Goal: Task Accomplishment & Management: Manage account settings

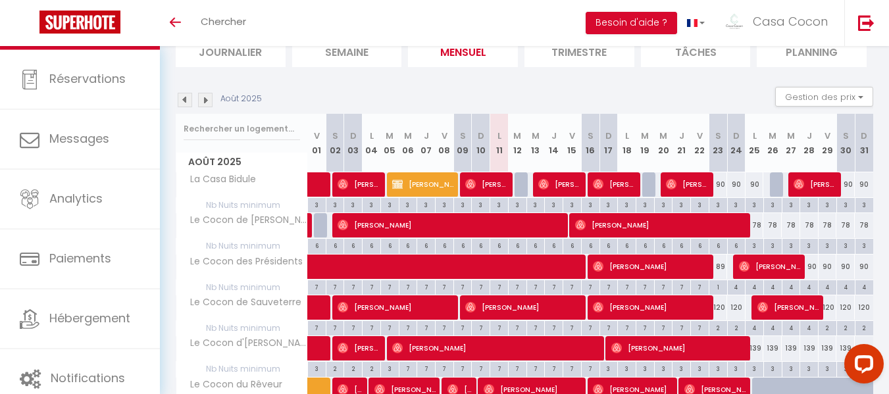
scroll to position [132, 0]
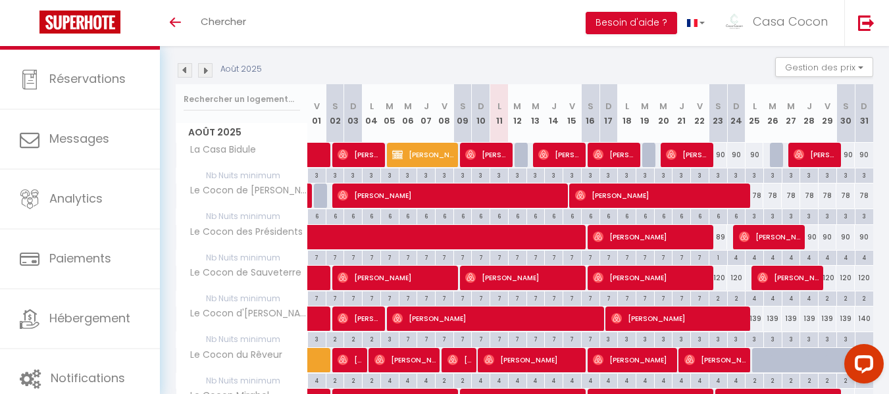
click at [716, 157] on div "90" at bounding box center [718, 155] width 18 height 24
type input "90"
type input "Sam 23 Août 2025"
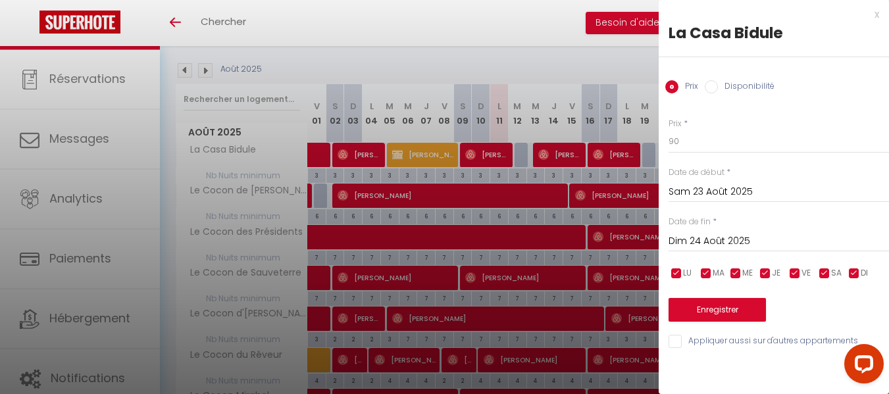
click at [703, 234] on input "Dim 24 Août 2025" at bounding box center [779, 241] width 221 height 17
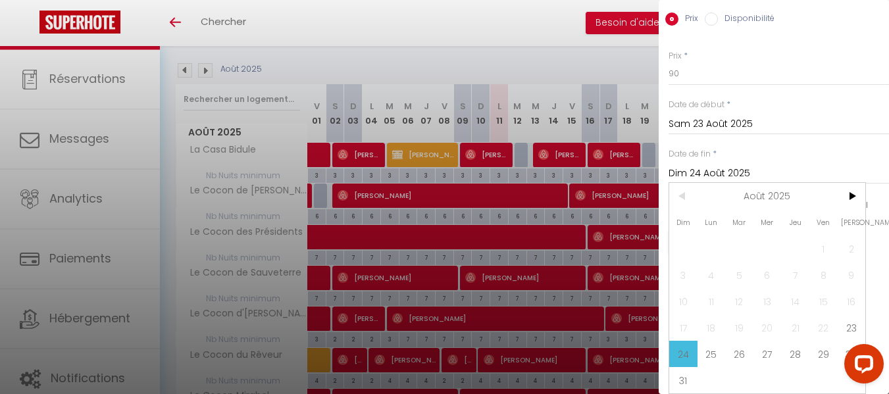
scroll to position [78, 0]
click at [766, 345] on span "27" at bounding box center [768, 354] width 28 height 26
type input "Mer 27 Août 2025"
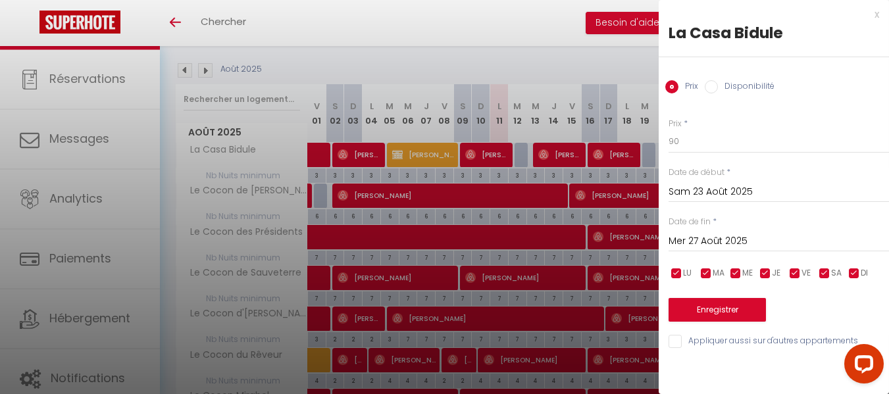
scroll to position [0, 0]
click at [680, 140] on input "90" at bounding box center [779, 142] width 221 height 24
type input "9"
type input "86"
click at [709, 311] on button "Enregistrer" at bounding box center [717, 310] width 97 height 24
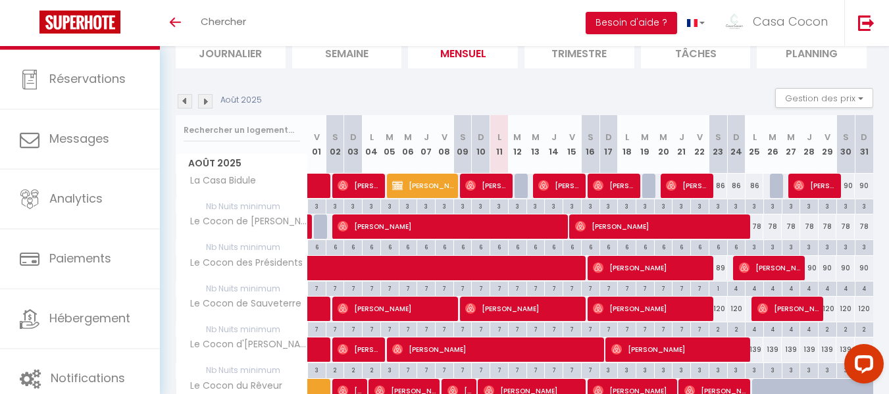
scroll to position [132, 0]
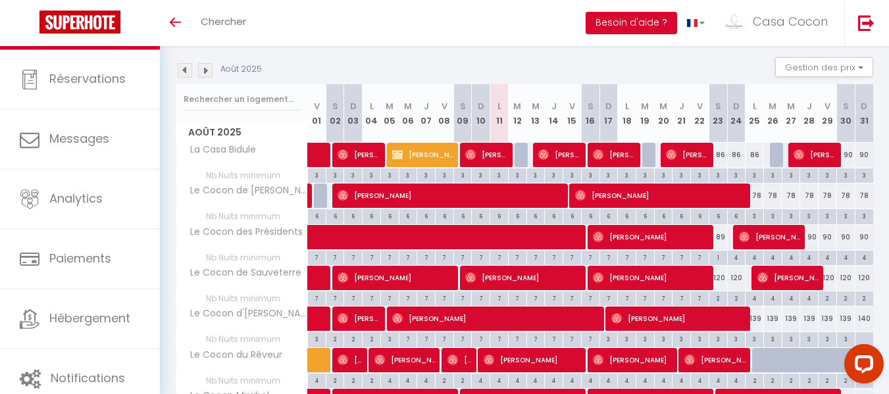
click at [205, 69] on img at bounding box center [205, 70] width 14 height 14
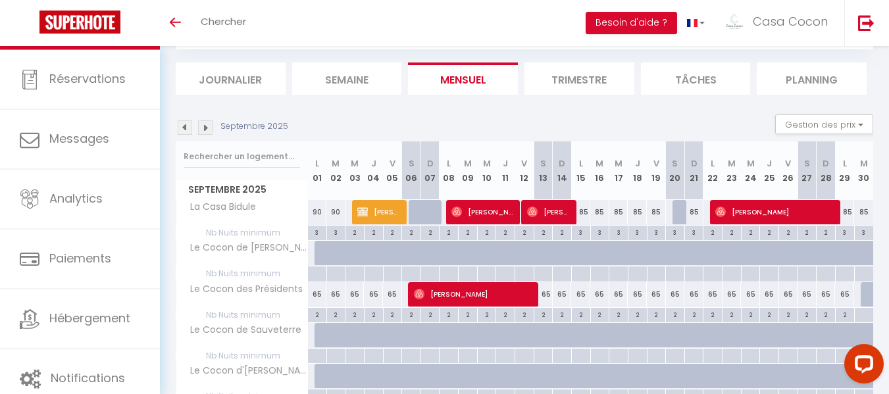
scroll to position [66, 0]
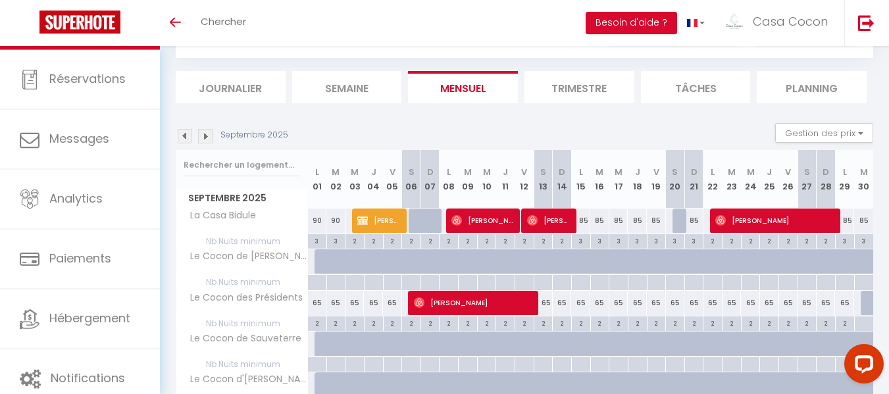
click at [679, 221] on div at bounding box center [682, 221] width 19 height 25
type input "85"
type input "Sam 20 Septembre 2025"
type input "Dim 21 Septembre 2025"
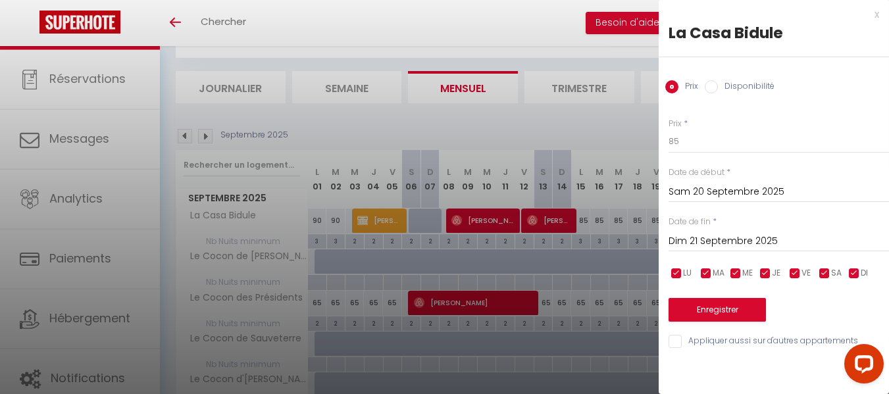
click at [711, 87] on input "Disponibilité" at bounding box center [711, 86] width 13 height 13
radio input "true"
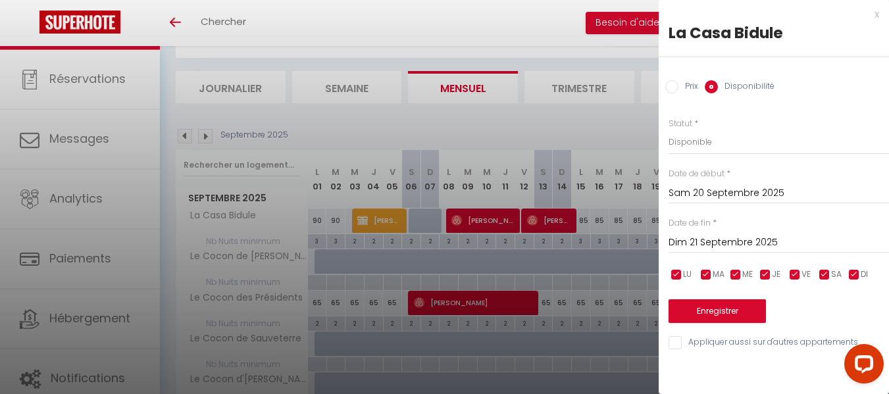
click at [671, 87] on input "Prix" at bounding box center [672, 86] width 13 height 13
radio input "true"
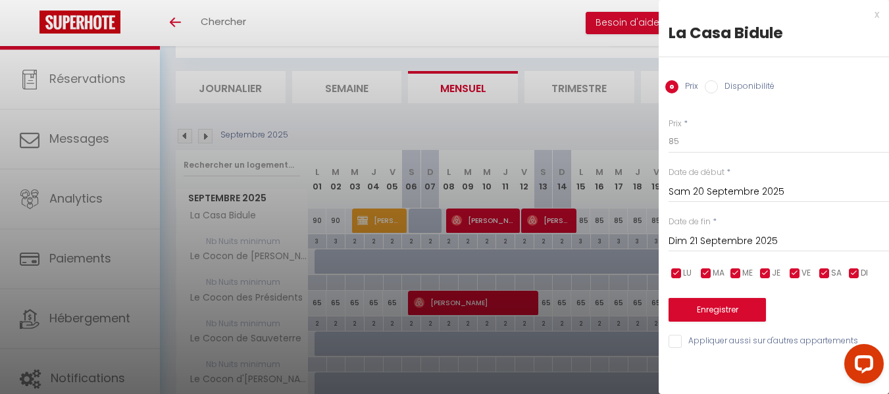
click at [712, 86] on input "Disponibilité" at bounding box center [711, 86] width 13 height 13
radio input "true"
radio input "false"
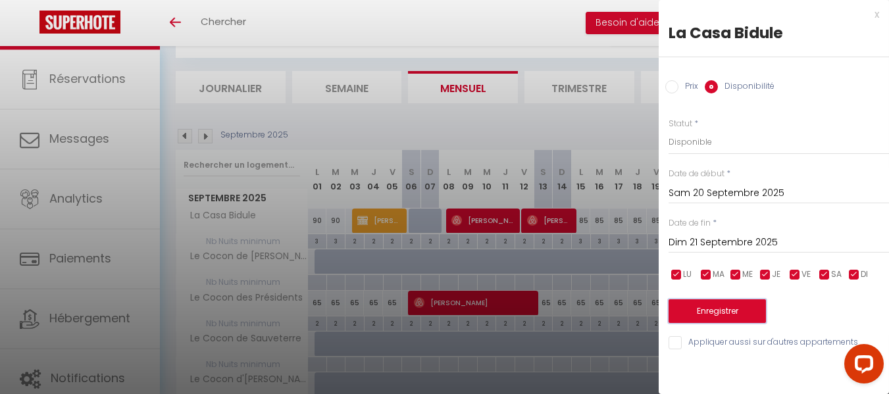
click at [712, 312] on button "Enregistrer" at bounding box center [717, 312] width 97 height 24
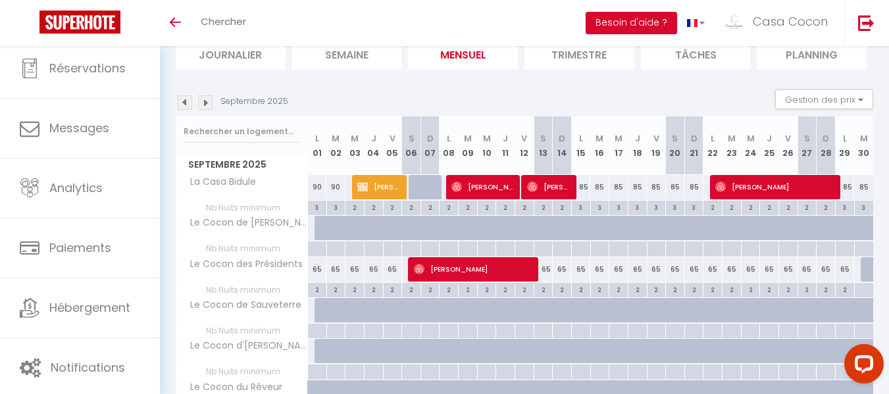
scroll to position [132, 0]
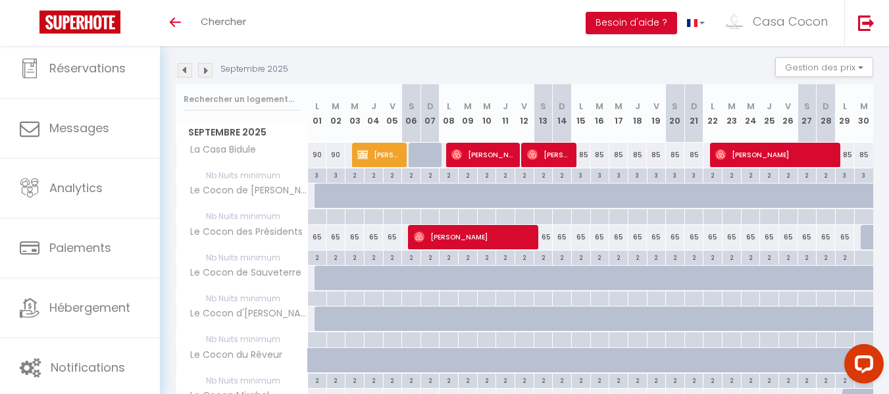
click at [186, 67] on img at bounding box center [185, 70] width 14 height 14
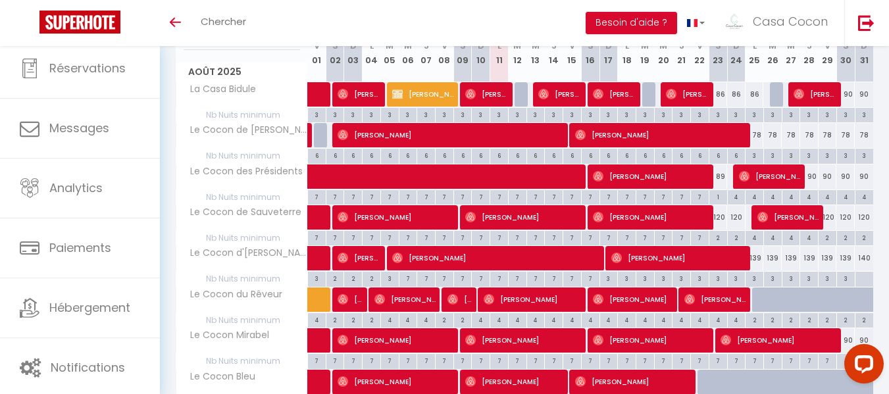
scroll to position [197, 0]
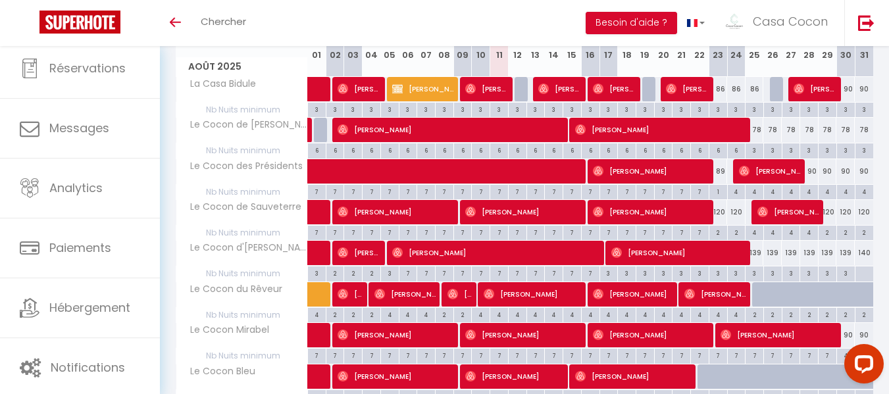
click at [864, 253] on div "140" at bounding box center [864, 253] width 18 height 24
select select "1"
type input "Dim 31 Août 2025"
type input "Lun 01 Septembre 2025"
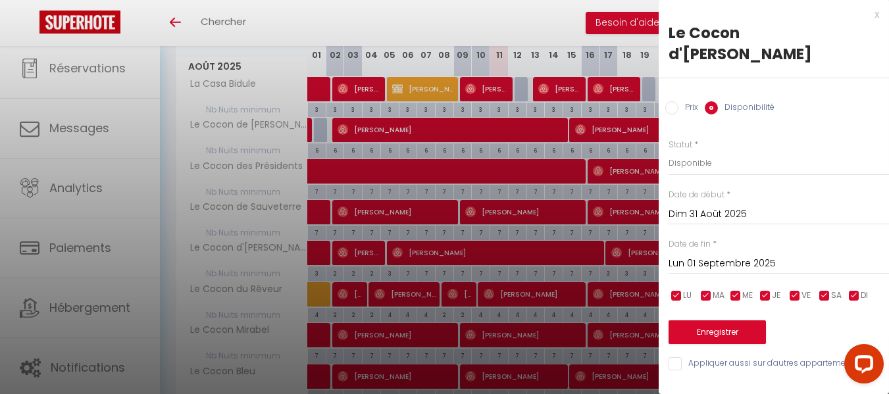
click at [669, 101] on input "Prix" at bounding box center [672, 107] width 13 height 13
radio input "true"
radio input "false"
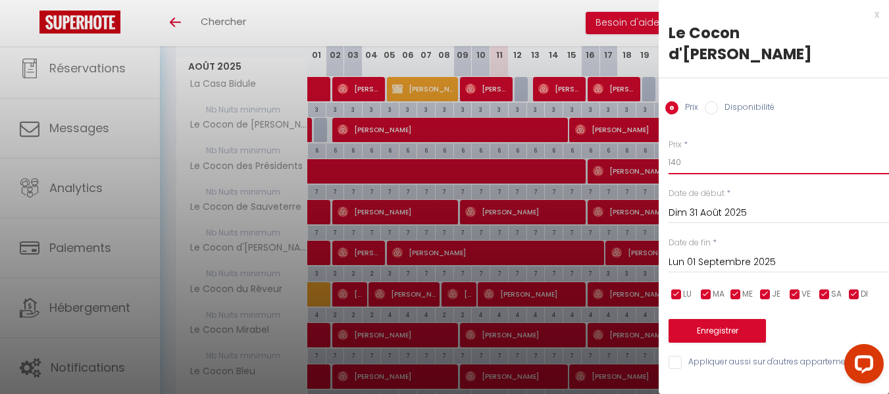
click at [686, 151] on input "140" at bounding box center [779, 163] width 221 height 24
type input "139"
click at [712, 101] on input "Disponibilité" at bounding box center [711, 107] width 13 height 13
radio input "true"
radio input "false"
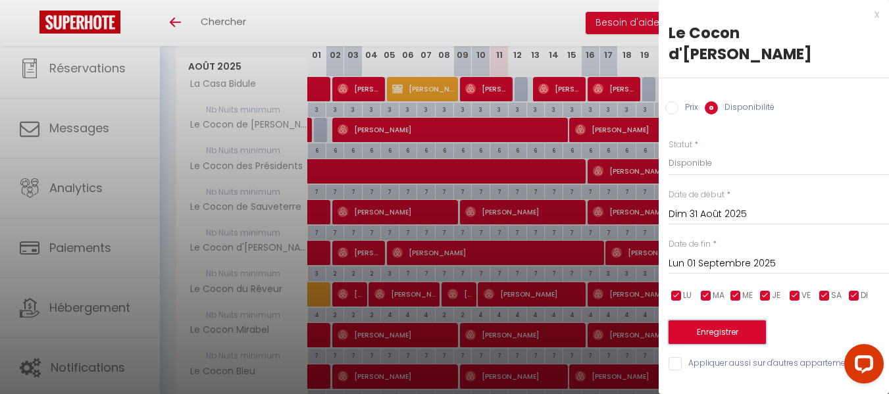
click at [709, 321] on button "Enregistrer" at bounding box center [717, 333] width 97 height 24
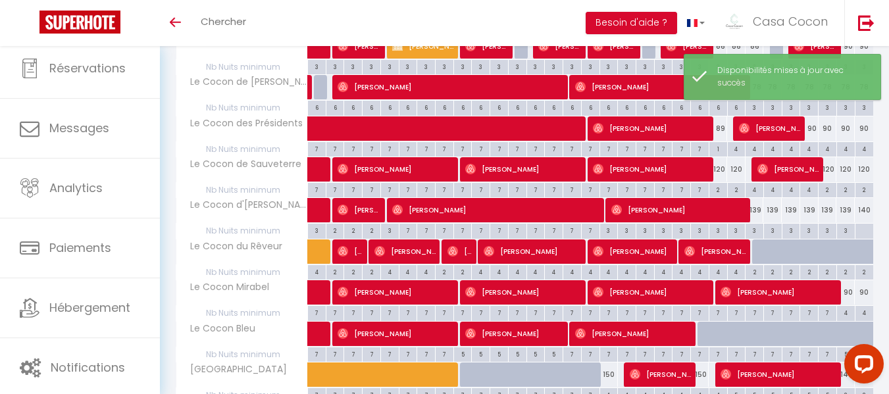
scroll to position [263, 0]
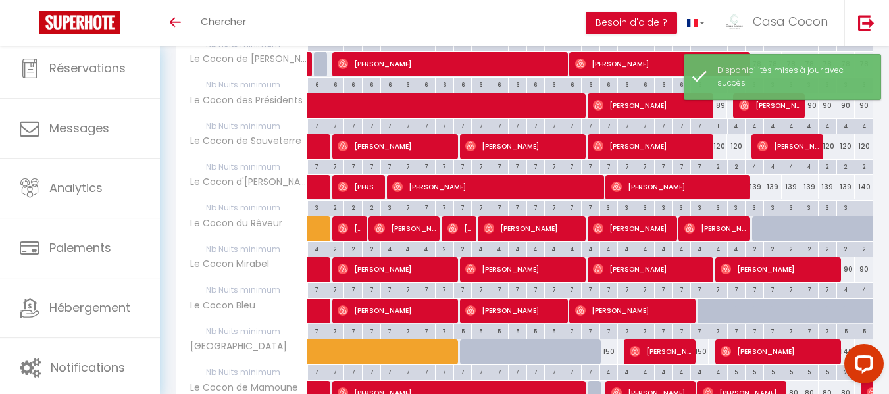
click at [864, 208] on div at bounding box center [864, 208] width 18 height 15
type input "Dim 31 Août 2025"
type input "Lun 01 Septembre 2025"
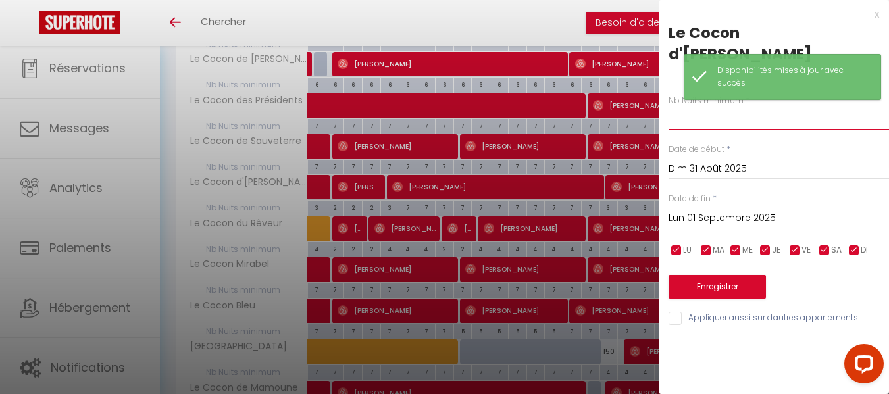
click at [673, 107] on input "text" at bounding box center [779, 119] width 221 height 24
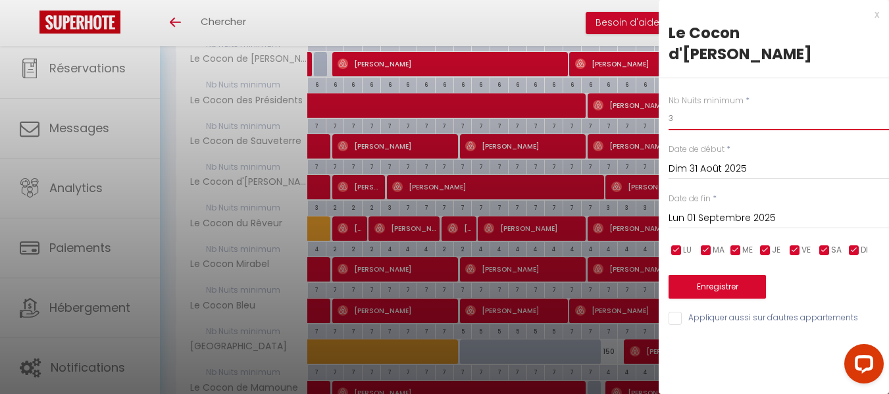
type input "3"
click at [720, 275] on button "Enregistrer" at bounding box center [717, 287] width 97 height 24
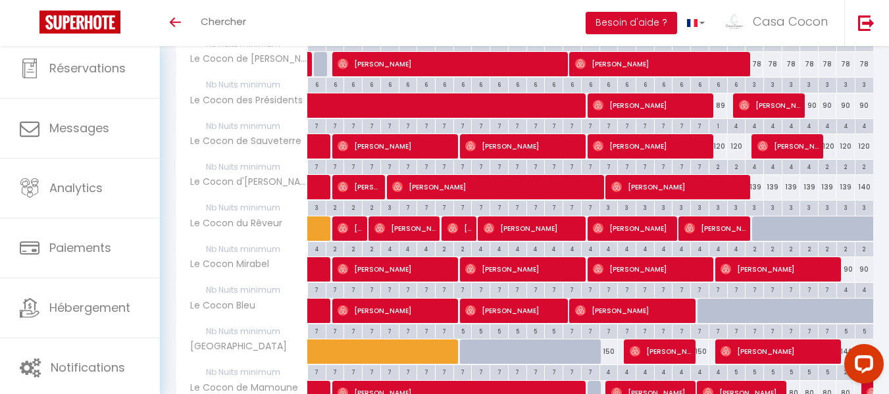
scroll to position [197, 0]
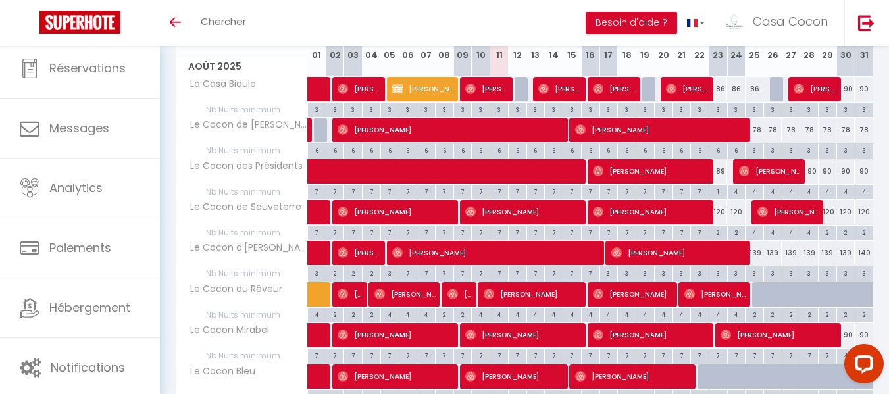
click at [862, 251] on div "140" at bounding box center [864, 253] width 18 height 24
type input "140"
select select "1"
type input "Dim 31 Août 2025"
type input "Lun 01 Septembre 2025"
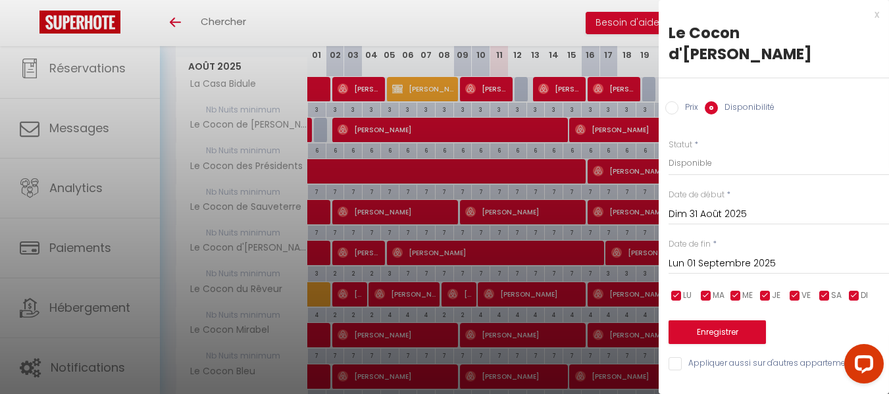
click at [673, 101] on input "Prix" at bounding box center [672, 107] width 13 height 13
radio input "true"
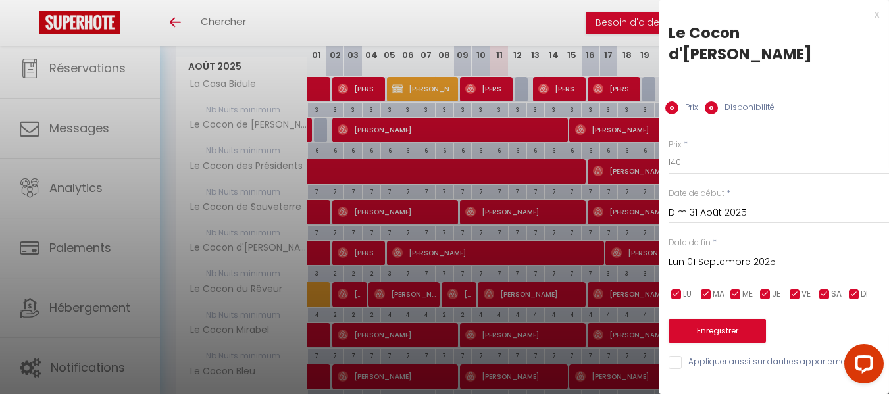
radio input "false"
click at [687, 151] on input "140" at bounding box center [779, 163] width 221 height 24
type input "139"
click at [716, 319] on button "Enregistrer" at bounding box center [717, 331] width 97 height 24
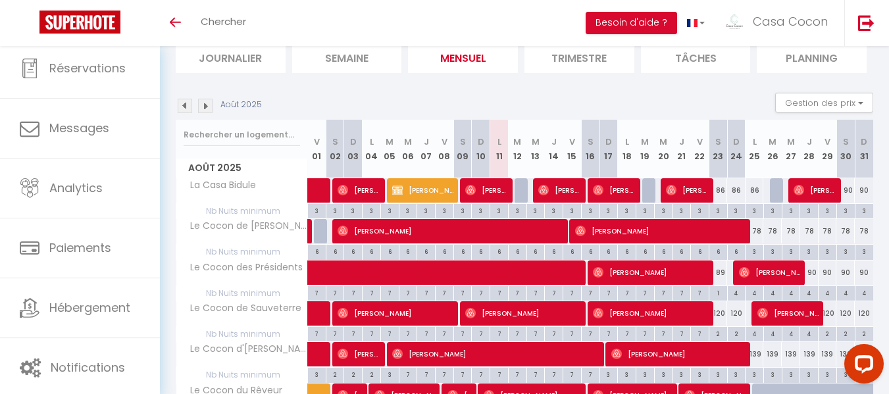
scroll to position [66, 0]
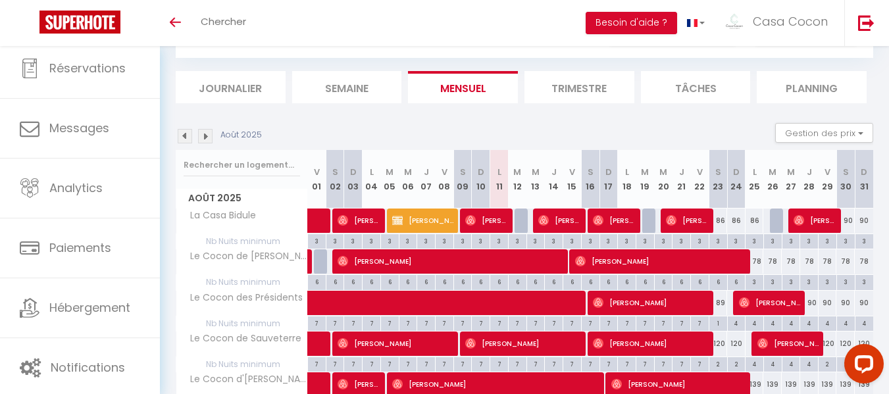
click at [204, 136] on img at bounding box center [205, 136] width 14 height 14
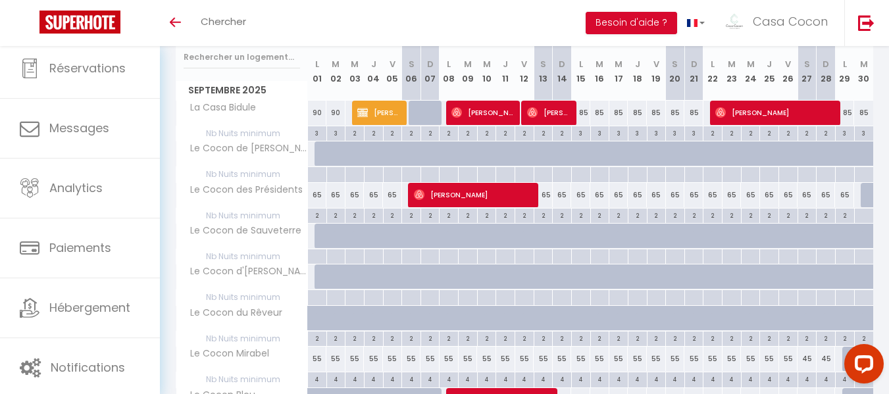
scroll to position [197, 0]
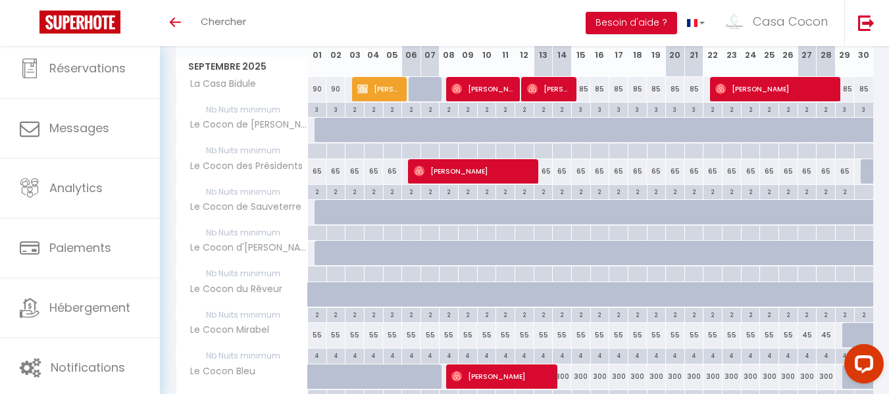
click at [319, 211] on div at bounding box center [324, 212] width 19 height 25
type input "165"
select select "1"
type input "Lun 01 Septembre 2025"
type input "[DATE]"
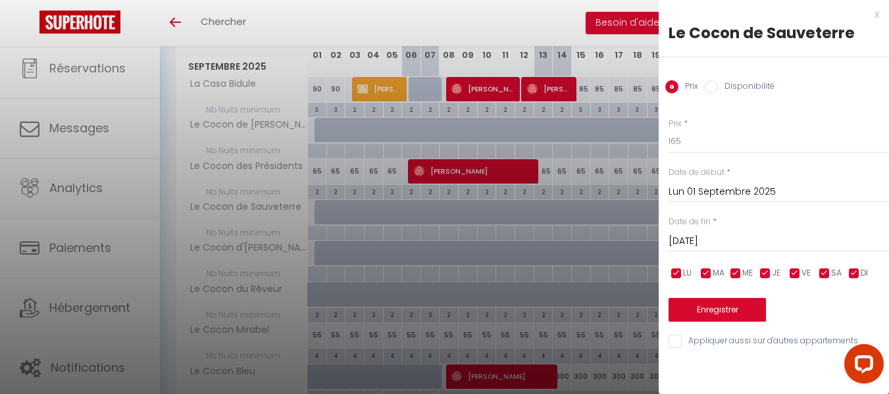
click at [713, 87] on input "Disponibilité" at bounding box center [711, 86] width 13 height 13
radio input "true"
radio input "false"
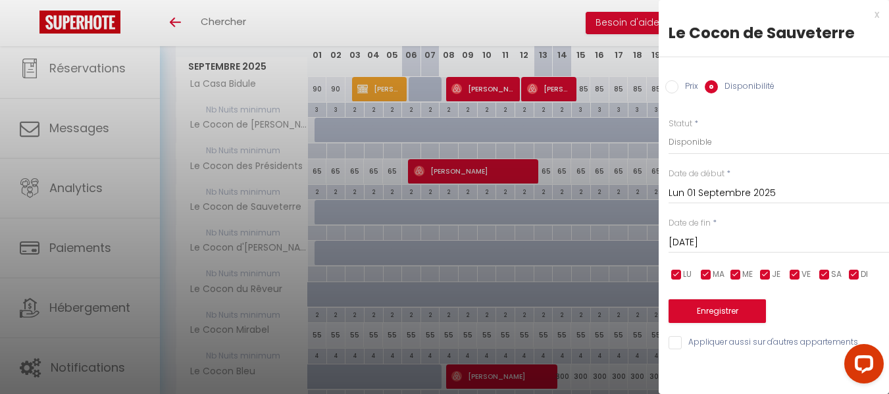
click at [691, 240] on input "[DATE]" at bounding box center [779, 242] width 221 height 17
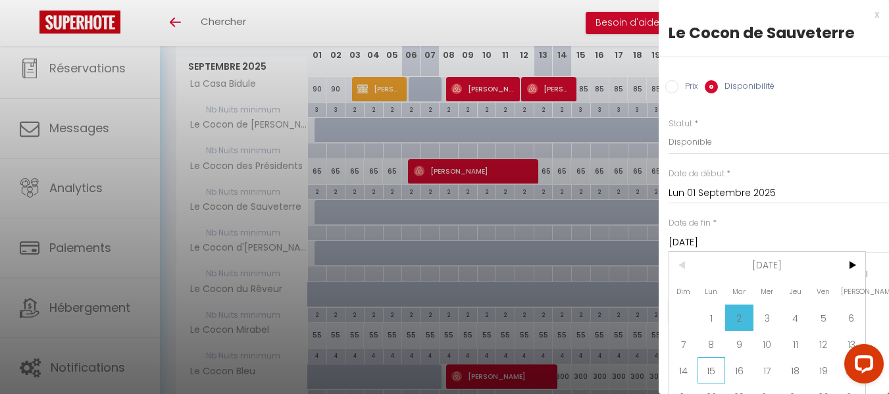
click at [714, 370] on span "15" at bounding box center [712, 370] width 28 height 26
type input "Lun 15 Septembre 2025"
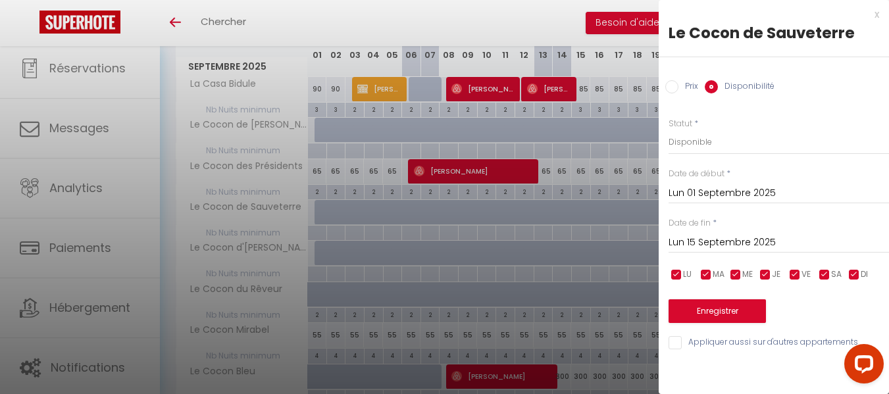
click at [671, 87] on input "Prix" at bounding box center [672, 86] width 13 height 13
radio input "true"
radio input "false"
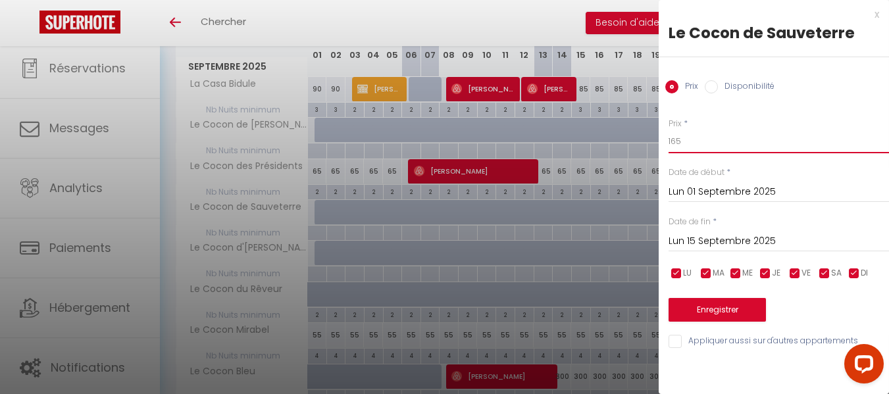
click at [683, 141] on input "165" at bounding box center [779, 142] width 221 height 24
type input "120"
click at [714, 311] on button "Enregistrer" at bounding box center [717, 310] width 97 height 24
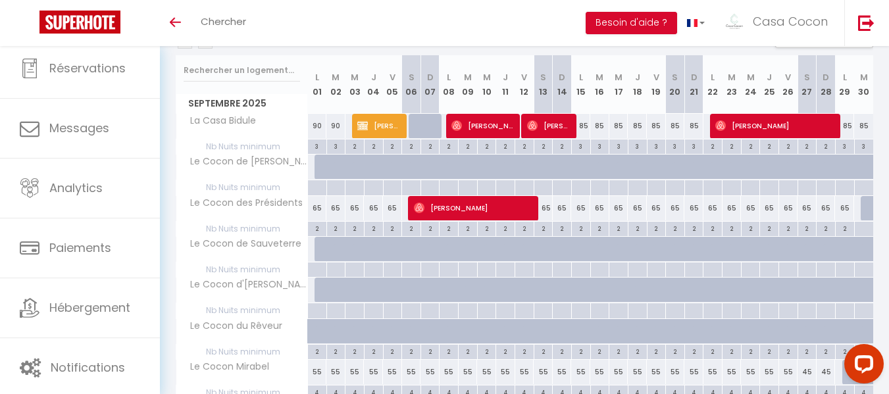
scroll to position [132, 0]
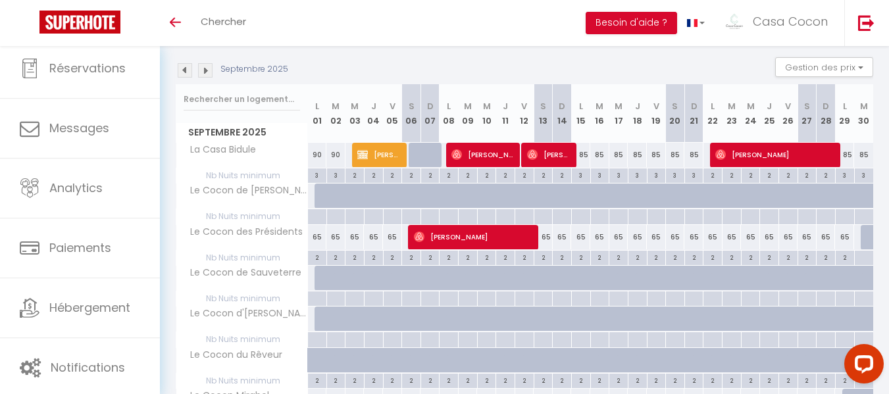
click at [186, 66] on img at bounding box center [185, 70] width 14 height 14
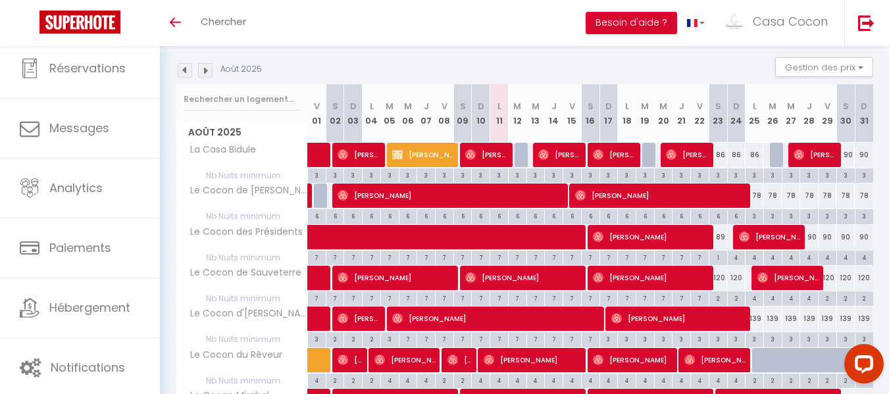
click at [205, 70] on img at bounding box center [205, 70] width 14 height 14
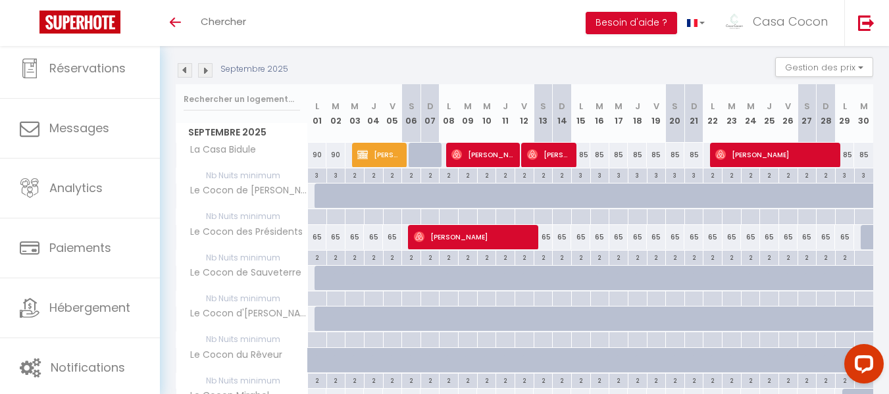
click at [318, 278] on div at bounding box center [324, 278] width 19 height 25
type input "120"
type input "Lun 01 Septembre 2025"
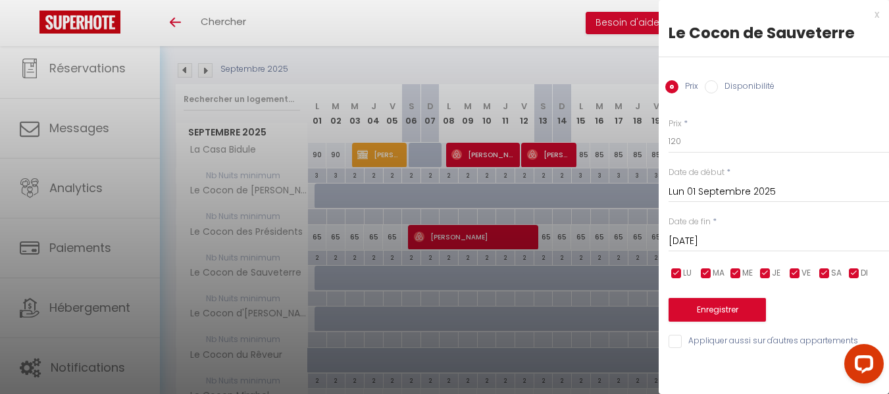
click at [702, 234] on input "[DATE]" at bounding box center [779, 241] width 221 height 17
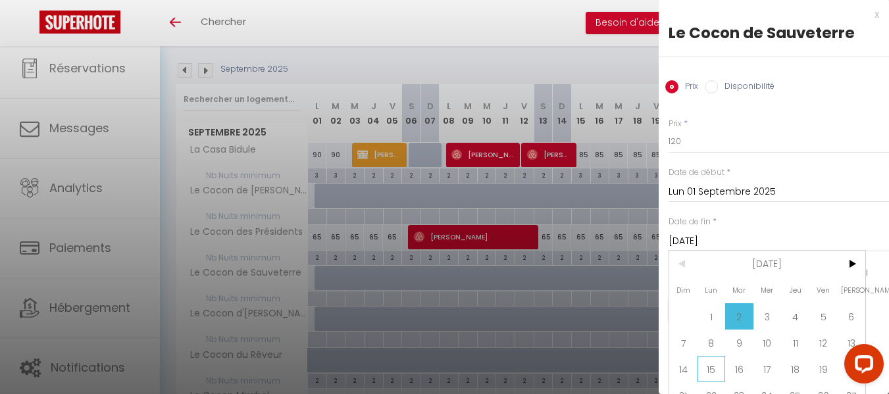
click at [713, 370] on span "15" at bounding box center [712, 369] width 28 height 26
type input "Lun 15 Septembre 2025"
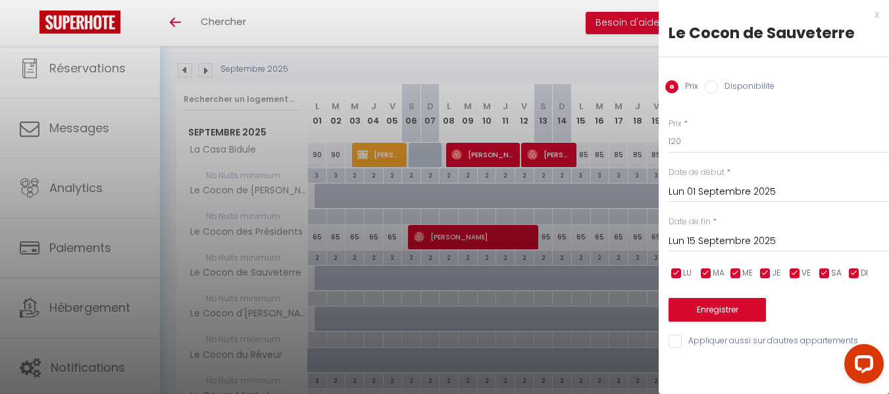
click at [713, 88] on input "Disponibilité" at bounding box center [711, 86] width 13 height 13
radio input "true"
radio input "false"
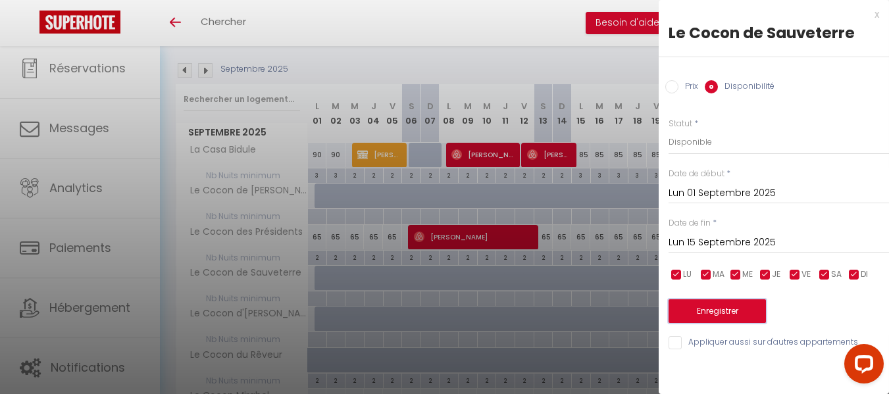
click at [721, 311] on button "Enregistrer" at bounding box center [717, 312] width 97 height 24
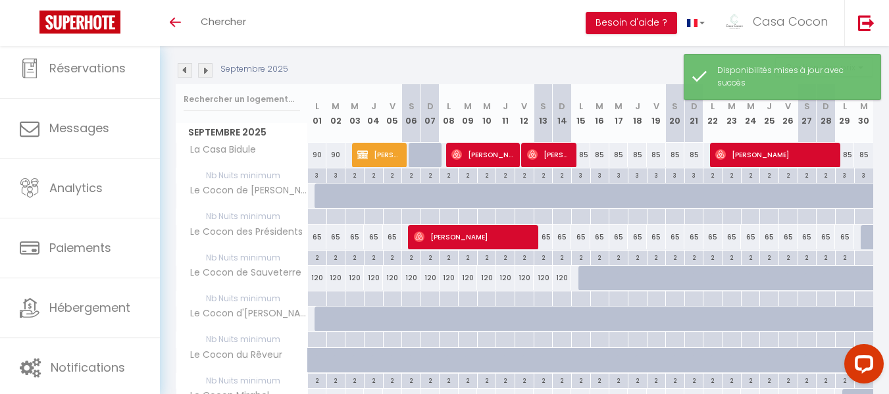
click at [317, 296] on div at bounding box center [316, 299] width 19 height 15
type input "Lun 01 Septembre 2025"
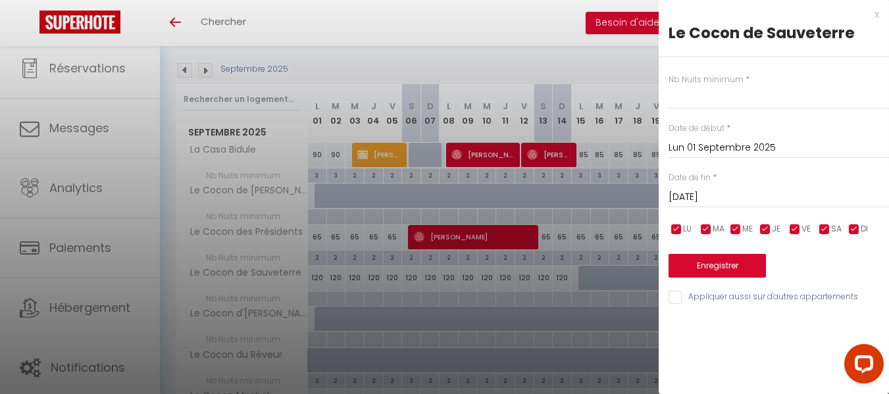
click at [712, 194] on input "[DATE]" at bounding box center [779, 197] width 221 height 17
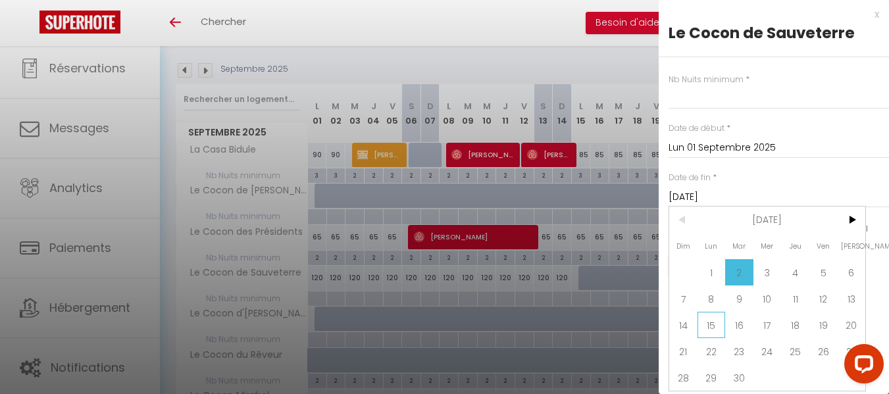
click at [712, 324] on span "15" at bounding box center [712, 325] width 28 height 26
type input "Lun 15 Septembre 2025"
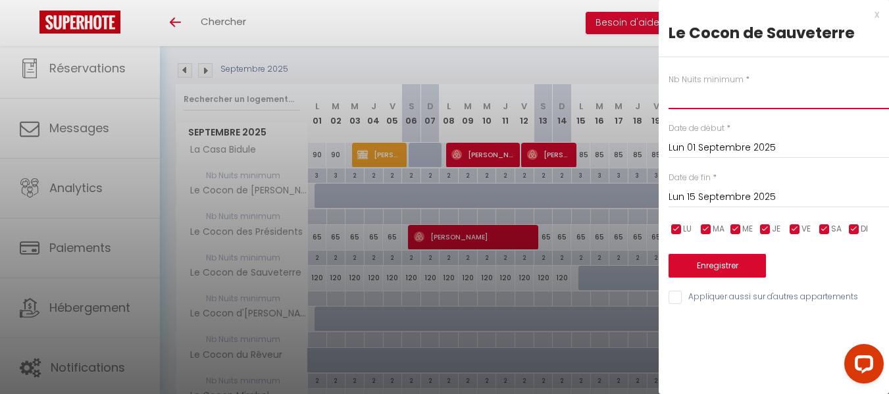
click at [681, 99] on input "text" at bounding box center [779, 98] width 221 height 24
type input "3"
click at [714, 267] on button "Enregistrer" at bounding box center [717, 266] width 97 height 24
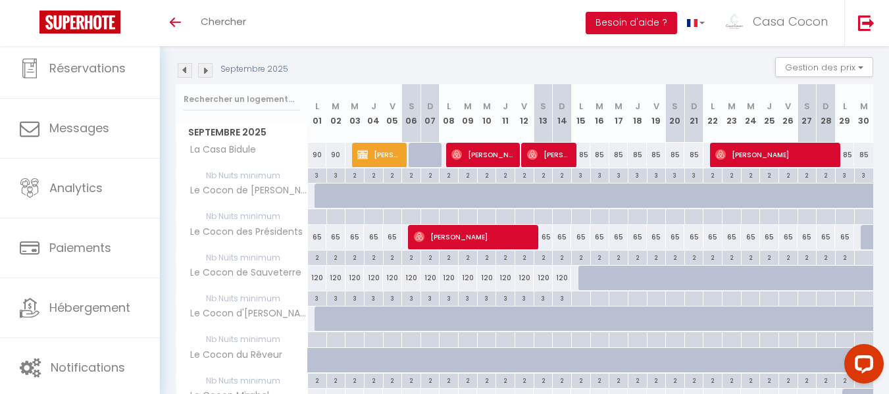
scroll to position [197, 0]
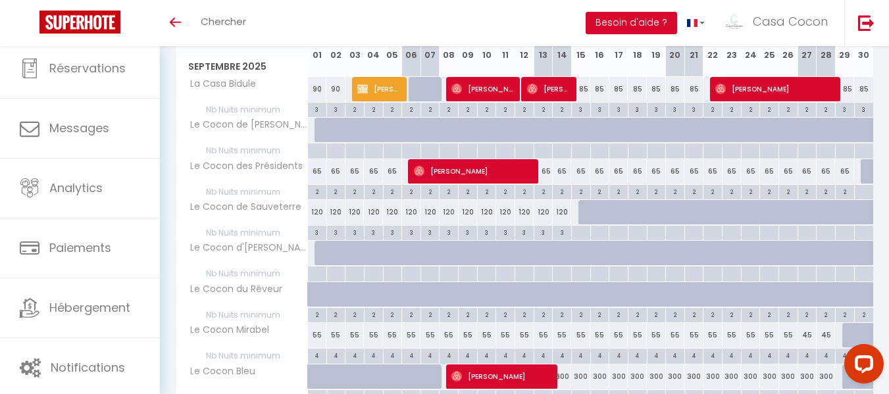
click at [317, 251] on div at bounding box center [324, 253] width 19 height 25
select select "1"
type input "Lun 01 Septembre 2025"
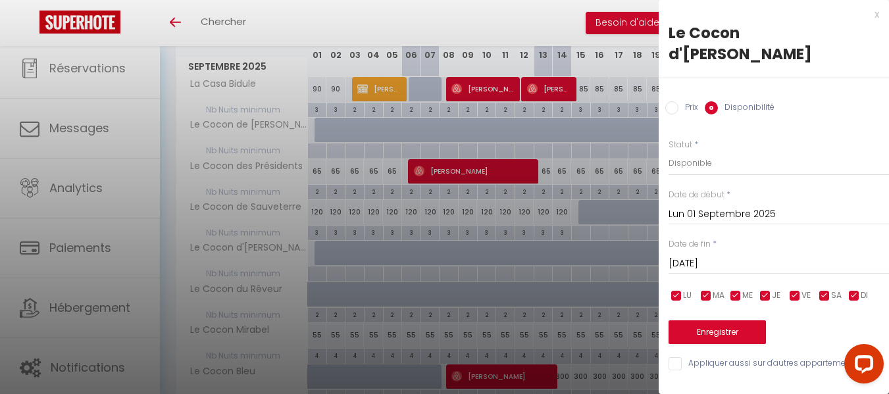
click at [706, 255] on input "[DATE]" at bounding box center [779, 263] width 221 height 17
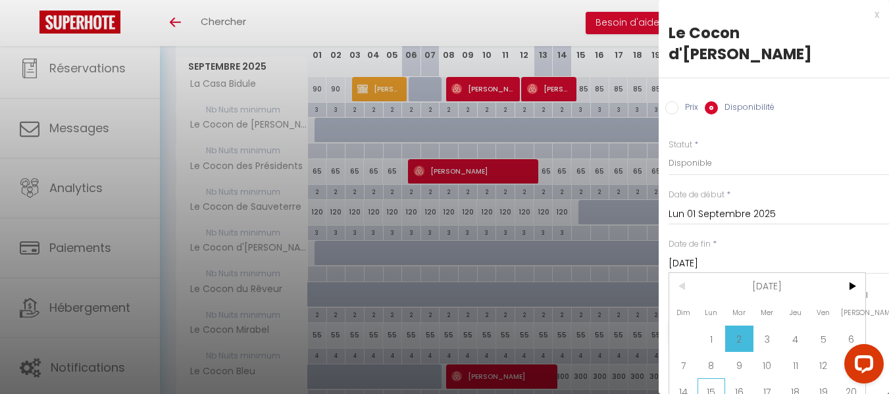
click at [712, 379] on span "15" at bounding box center [712, 392] width 28 height 26
type input "Lun 15 Septembre 2025"
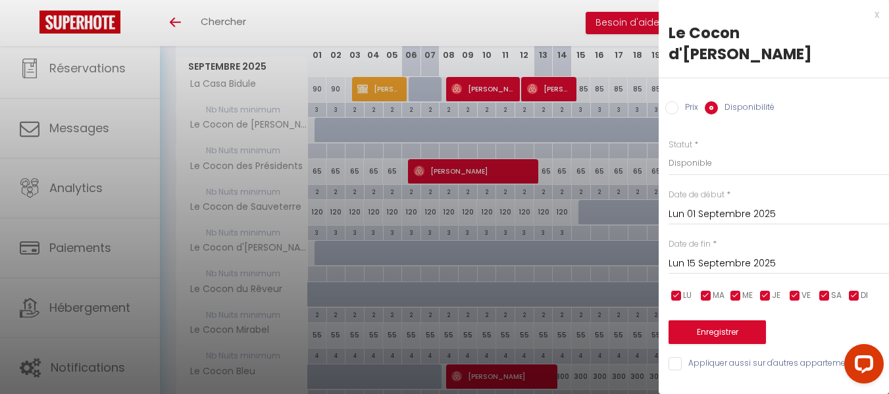
click at [675, 101] on input "Prix" at bounding box center [672, 107] width 13 height 13
radio input "true"
radio input "false"
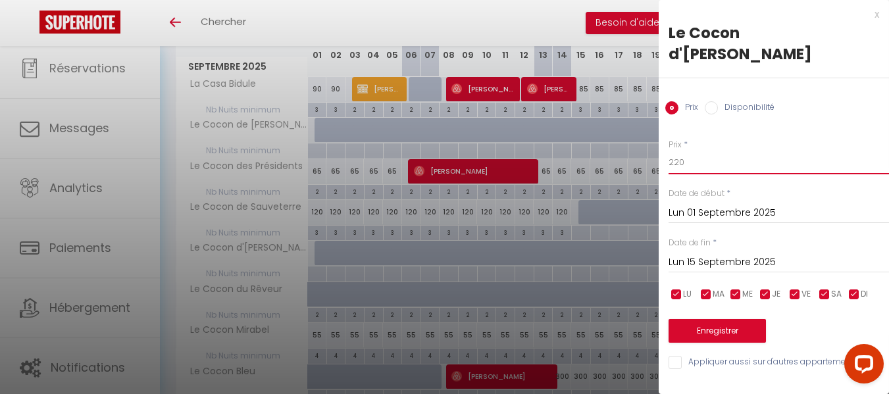
click at [686, 151] on input "220" at bounding box center [779, 163] width 221 height 24
type input "2"
type input "135"
click at [716, 319] on button "Enregistrer" at bounding box center [717, 331] width 97 height 24
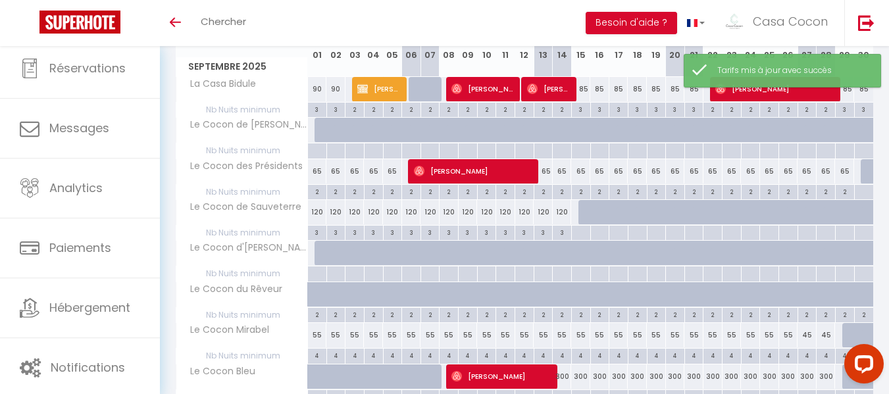
click at [315, 251] on div at bounding box center [324, 253] width 19 height 25
type input "135"
select select "1"
type input "Lun 01 Septembre 2025"
type input "[DATE]"
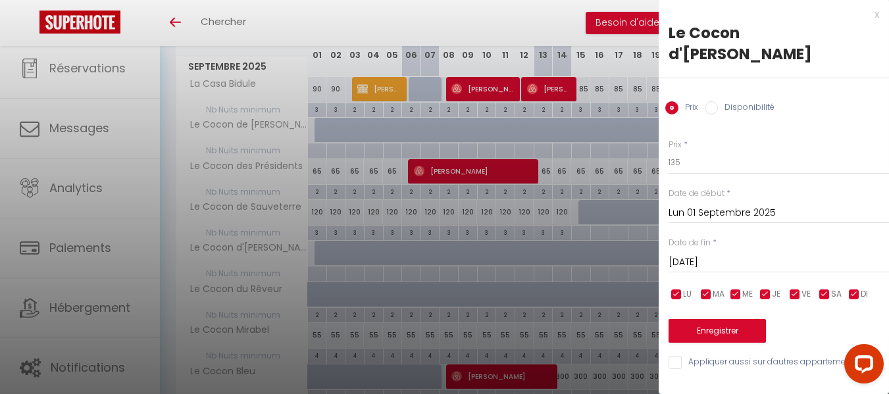
click at [711, 101] on input "Disponibilité" at bounding box center [711, 107] width 13 height 13
radio input "true"
radio input "false"
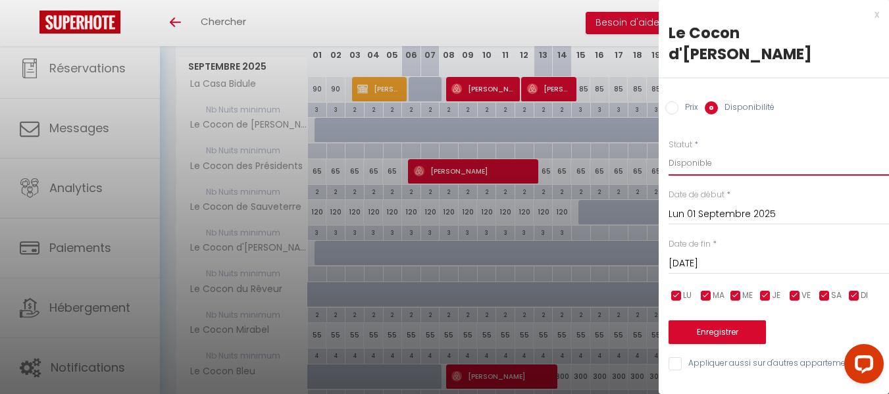
click at [693, 151] on select "Disponible Indisponible" at bounding box center [779, 163] width 221 height 25
click at [669, 151] on select "Disponible Indisponible" at bounding box center [779, 163] width 221 height 25
click at [694, 255] on input "[DATE]" at bounding box center [779, 263] width 221 height 17
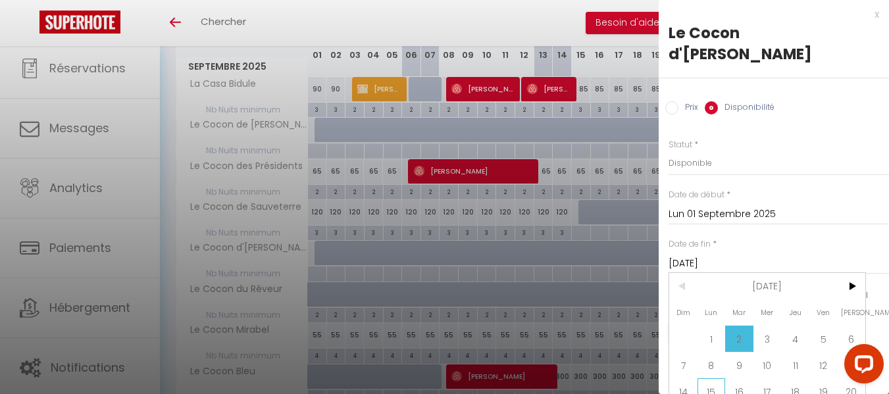
click at [711, 379] on span "15" at bounding box center [712, 392] width 28 height 26
type input "Lun 15 Septembre 2025"
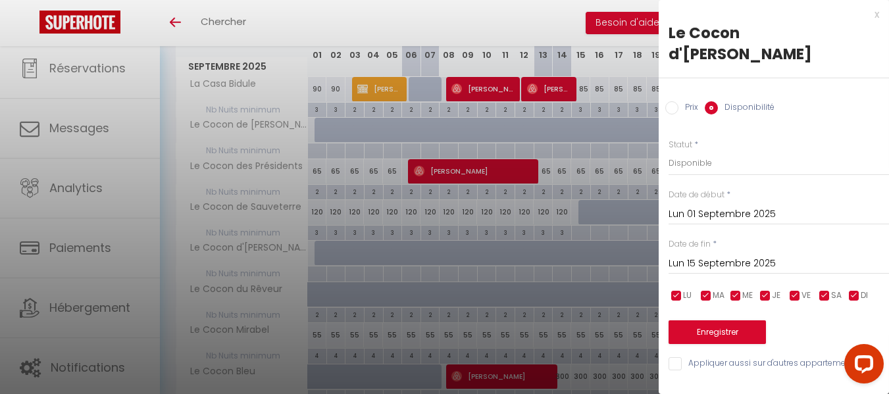
click at [669, 101] on input "Prix" at bounding box center [672, 107] width 13 height 13
radio input "true"
radio input "false"
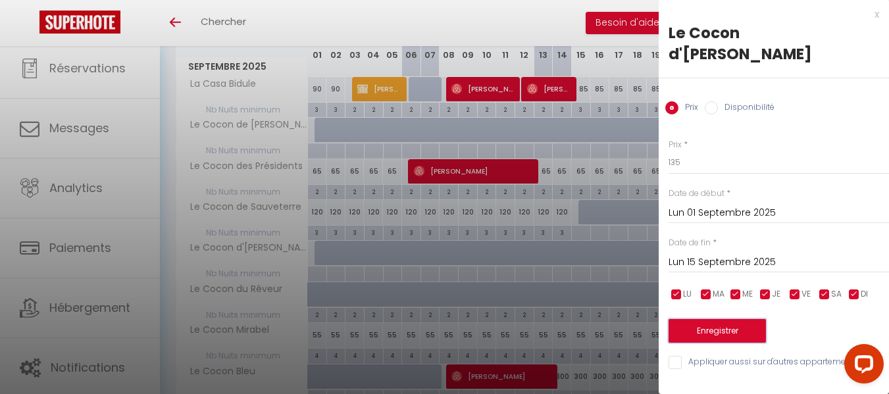
click at [712, 319] on button "Enregistrer" at bounding box center [717, 331] width 97 height 24
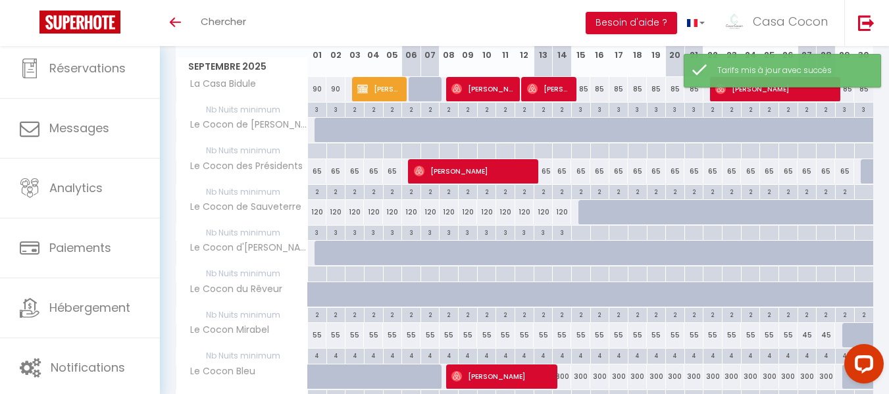
click at [319, 249] on div at bounding box center [324, 253] width 19 height 25
type input "135"
select select "1"
type input "Lun 01 Septembre 2025"
type input "[DATE]"
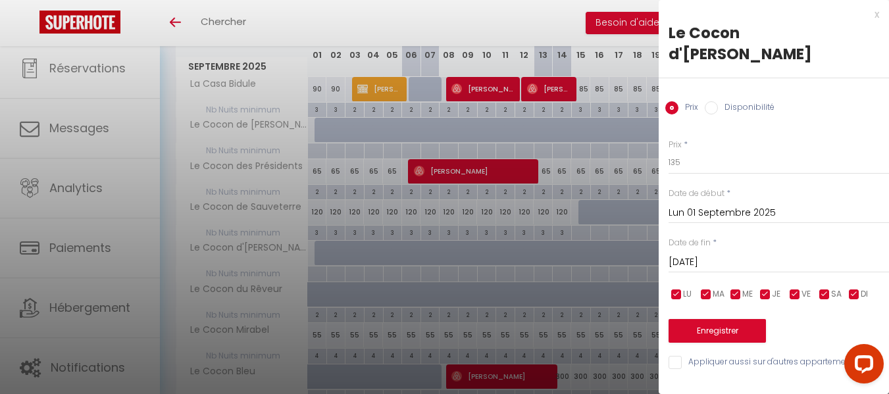
click at [712, 101] on input "Disponibilité" at bounding box center [711, 107] width 13 height 13
radio input "true"
radio input "false"
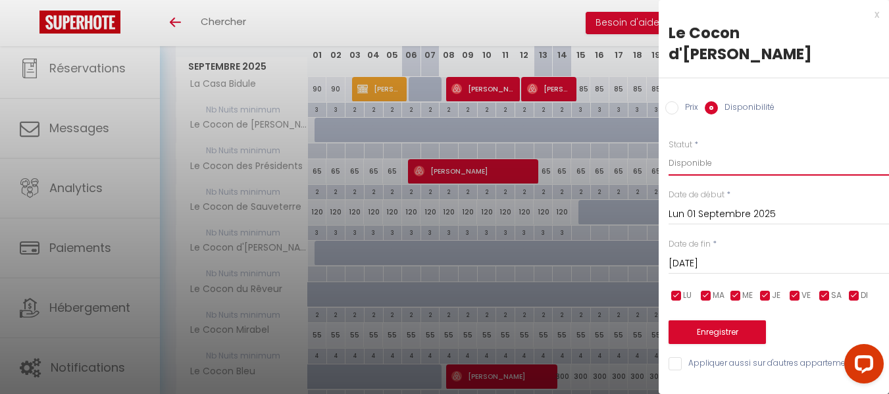
click at [691, 151] on select "Disponible Indisponible" at bounding box center [779, 163] width 221 height 25
click at [669, 151] on select "Disponible Indisponible" at bounding box center [779, 163] width 221 height 25
click at [698, 151] on select "Disponible Indisponible" at bounding box center [779, 163] width 221 height 25
select select "1"
click at [669, 151] on select "Disponible Indisponible" at bounding box center [779, 163] width 221 height 25
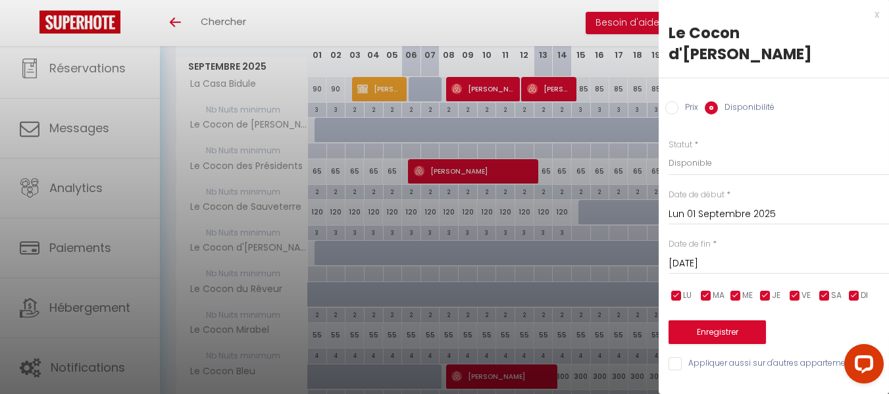
click at [704, 255] on input "[DATE]" at bounding box center [779, 263] width 221 height 17
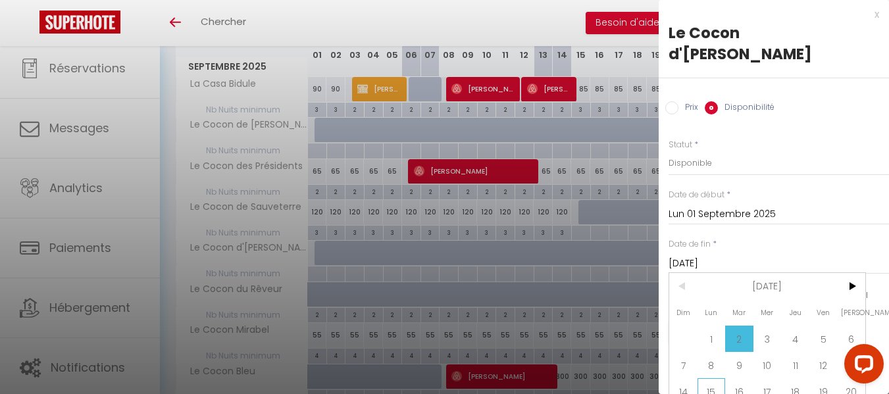
click at [710, 379] on span "15" at bounding box center [712, 392] width 28 height 26
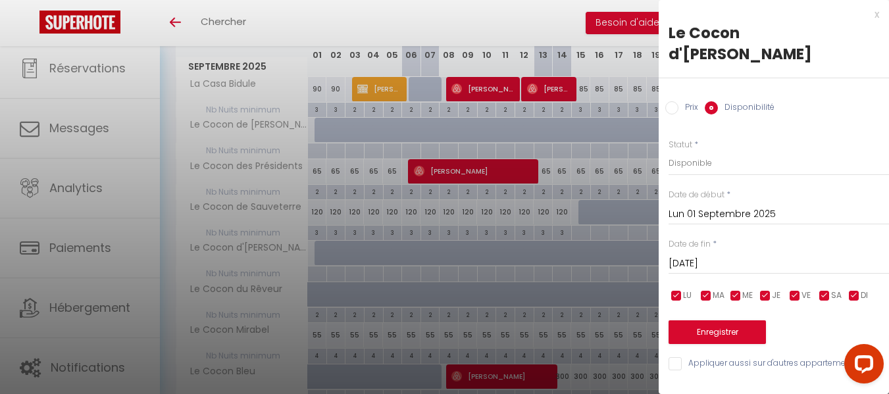
type input "Lun 15 Septembre 2025"
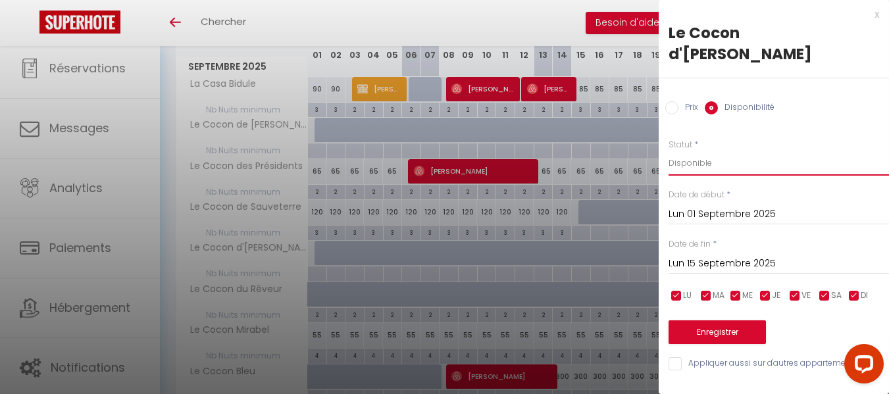
click at [801, 151] on select "Disponible Indisponible" at bounding box center [779, 163] width 221 height 25
click at [804, 122] on div "Prix * 135 Statut * Disponible Indisponible Date de début * [DATE] < [DATE] > D…" at bounding box center [774, 247] width 230 height 250
click at [669, 101] on input "Prix" at bounding box center [672, 107] width 13 height 13
radio input "true"
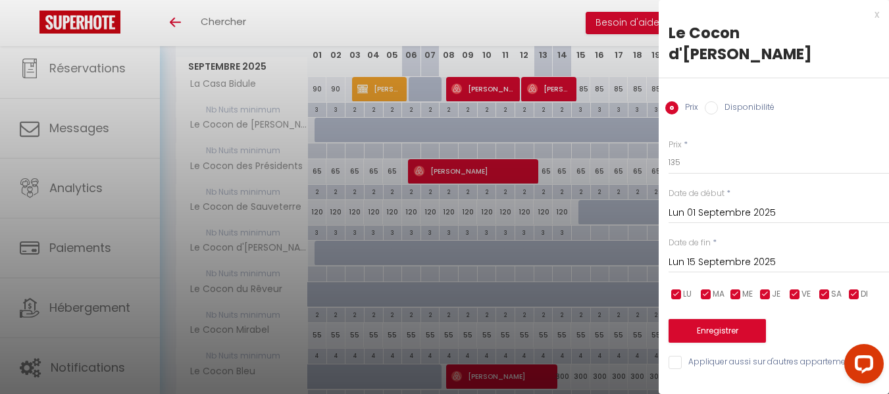
click at [709, 101] on input "Disponibilité" at bounding box center [711, 107] width 13 height 13
radio input "true"
radio input "false"
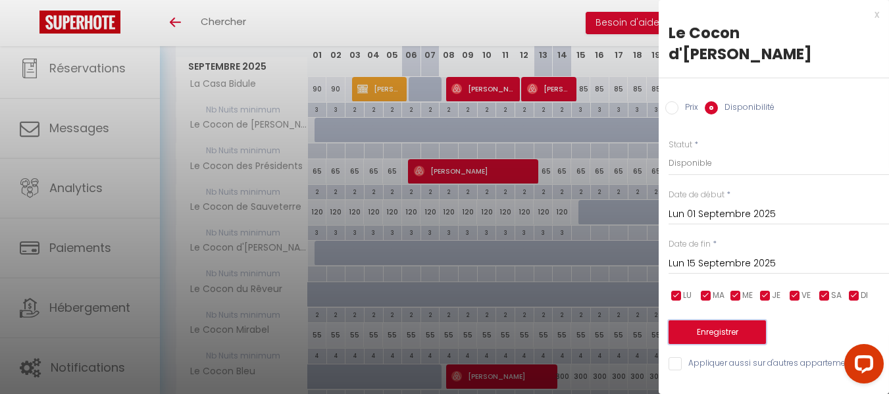
click at [718, 321] on button "Enregistrer" at bounding box center [717, 333] width 97 height 24
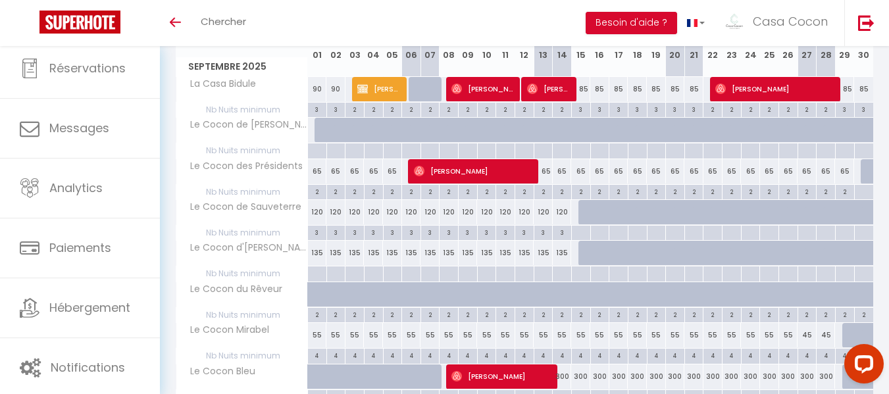
click at [315, 272] on div at bounding box center [316, 274] width 19 height 15
type input "Lun 01 Septembre 2025"
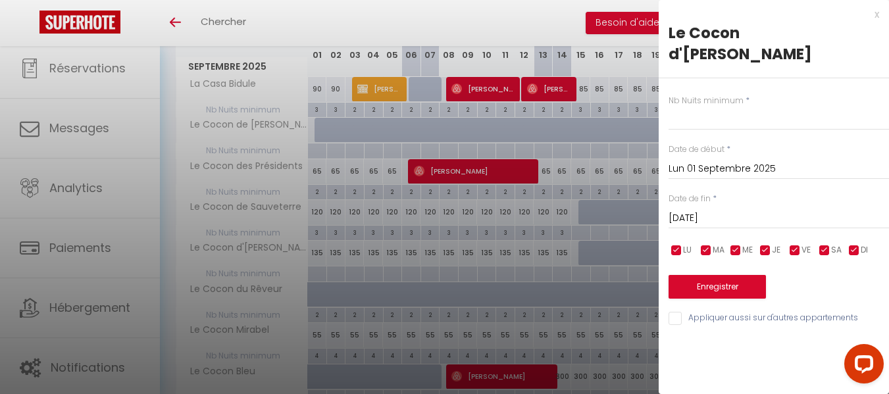
drag, startPoint x: 706, startPoint y: 192, endPoint x: 733, endPoint y: 199, distance: 27.3
click at [707, 210] on input "[DATE]" at bounding box center [779, 218] width 221 height 17
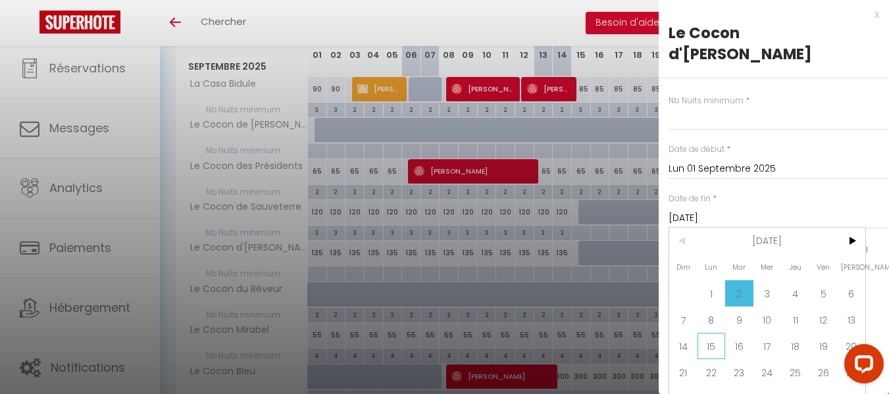
click at [711, 333] on span "15" at bounding box center [712, 346] width 28 height 26
type input "Lun 15 Septembre 2025"
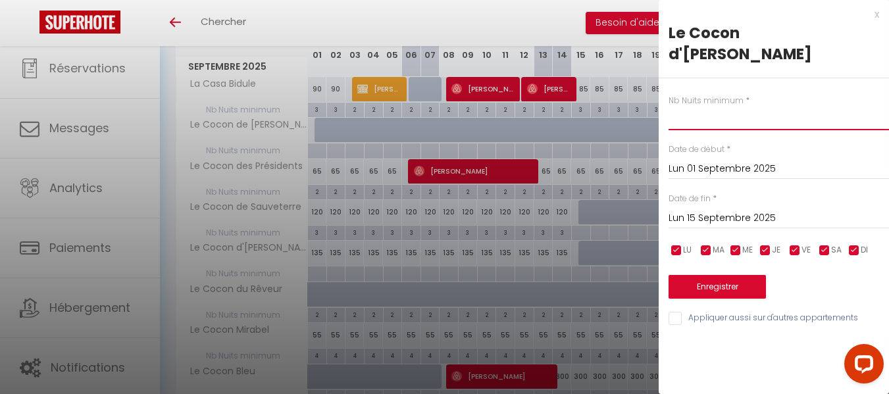
click at [679, 107] on input "text" at bounding box center [779, 119] width 221 height 24
type input "3"
click at [722, 275] on button "Enregistrer" at bounding box center [717, 287] width 97 height 24
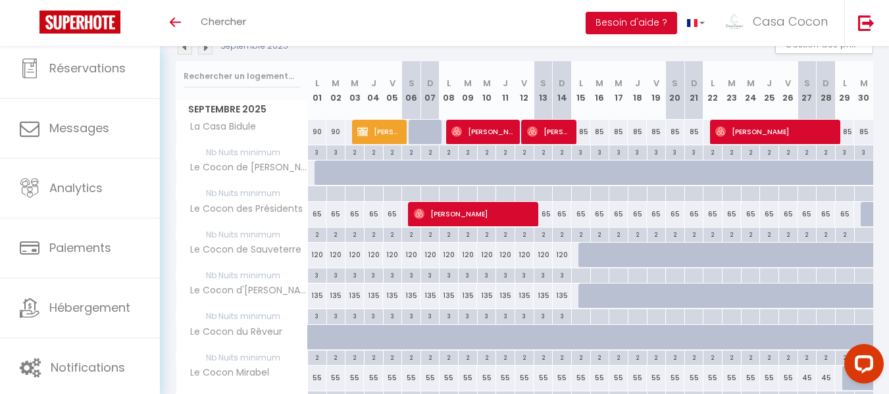
scroll to position [132, 0]
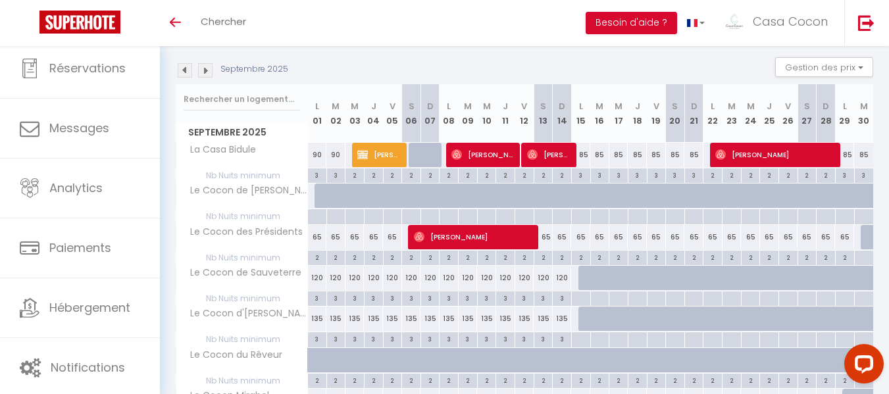
click at [203, 69] on img at bounding box center [205, 70] width 14 height 14
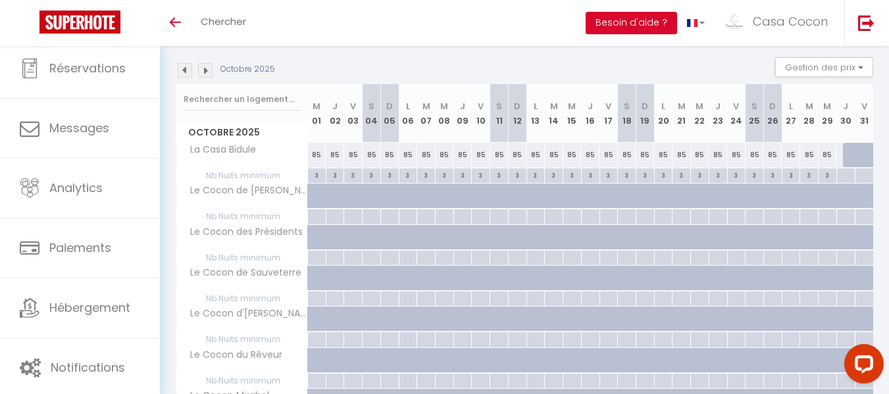
click at [183, 71] on img at bounding box center [185, 70] width 14 height 14
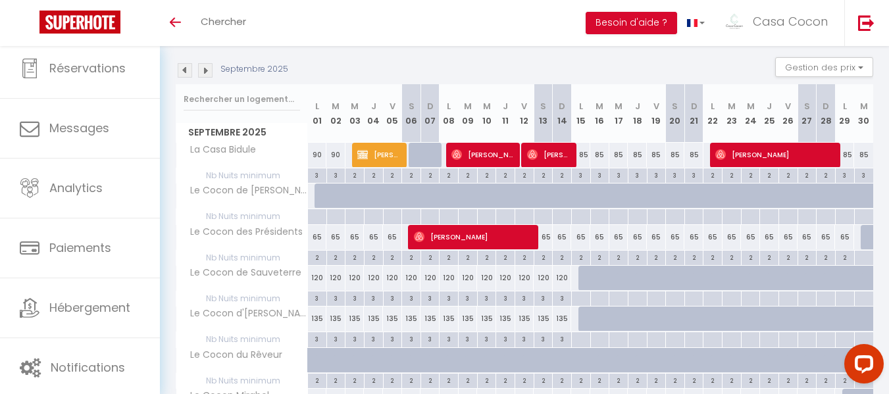
click at [184, 69] on img at bounding box center [185, 70] width 14 height 14
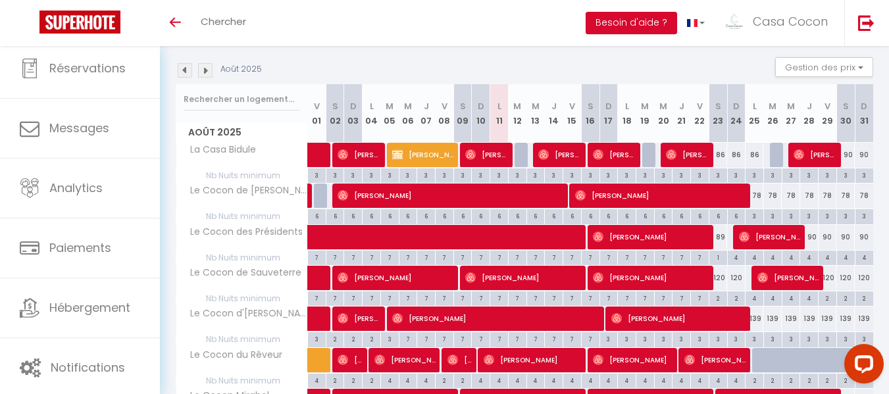
click at [204, 70] on img at bounding box center [205, 70] width 14 height 14
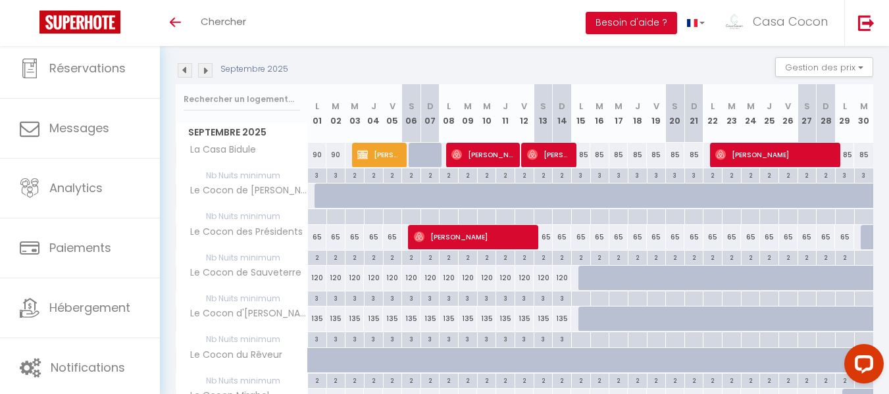
click at [315, 153] on div "90" at bounding box center [317, 155] width 19 height 24
select select "1"
type input "Lun 01 Septembre 2025"
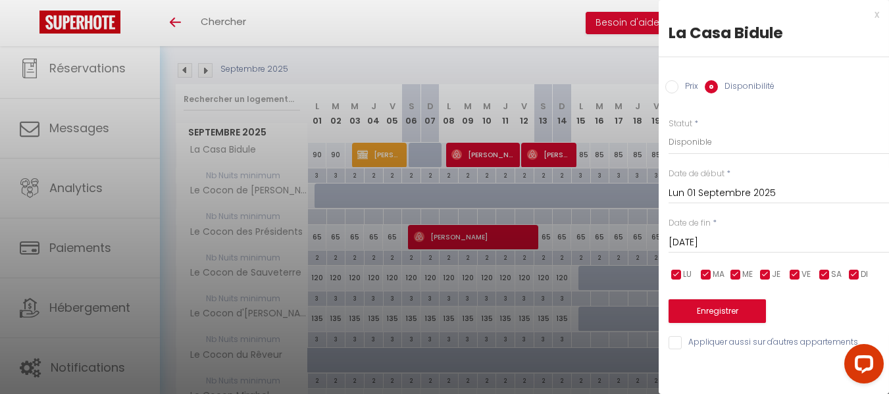
click at [720, 237] on input "[DATE]" at bounding box center [779, 242] width 221 height 17
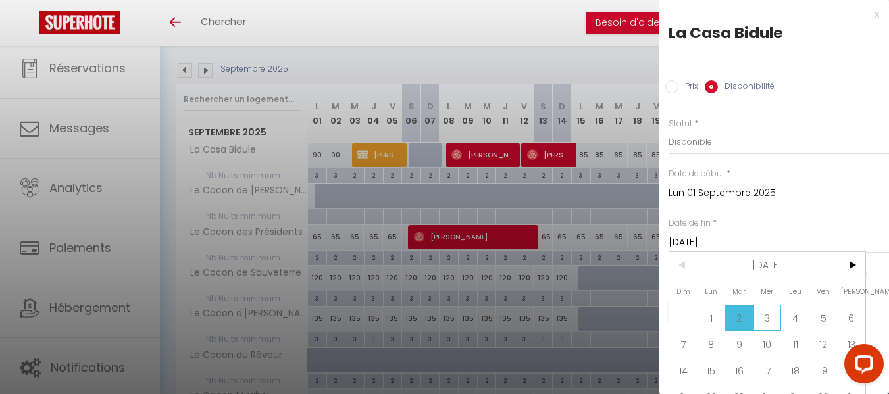
click at [768, 317] on span "3" at bounding box center [768, 318] width 28 height 26
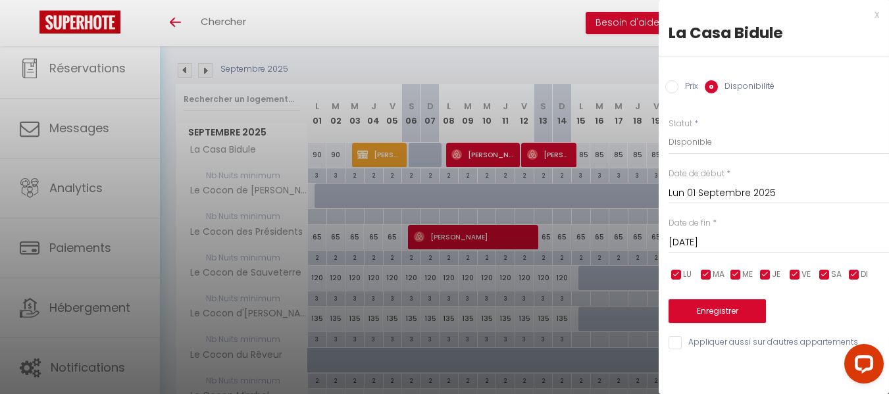
type input "Mer 03 Septembre 2025"
click at [672, 87] on input "Prix" at bounding box center [672, 86] width 13 height 13
radio input "true"
radio input "false"
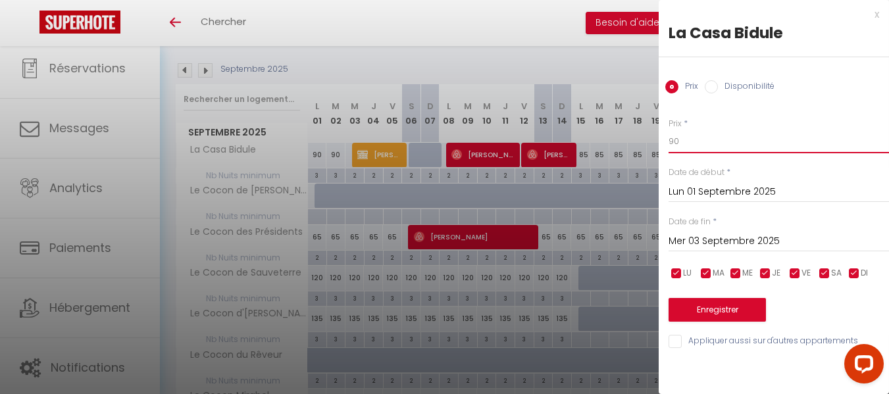
click at [683, 143] on input "90" at bounding box center [779, 142] width 221 height 24
type input "9"
type input "85"
click at [714, 308] on button "Enregistrer" at bounding box center [717, 310] width 97 height 24
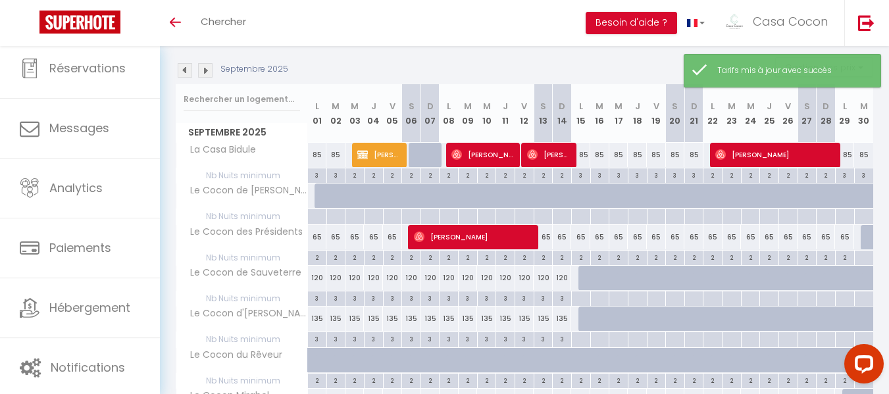
click at [184, 70] on img at bounding box center [185, 70] width 14 height 14
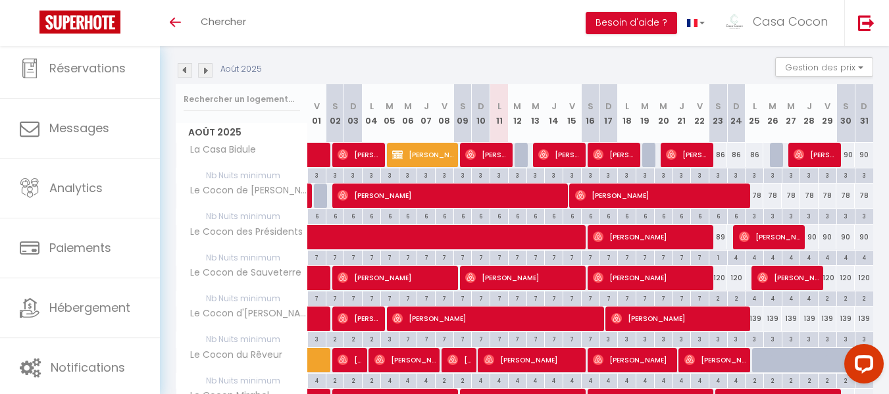
click at [847, 161] on div "90" at bounding box center [846, 155] width 18 height 24
type input "90"
type input "[DATE]"
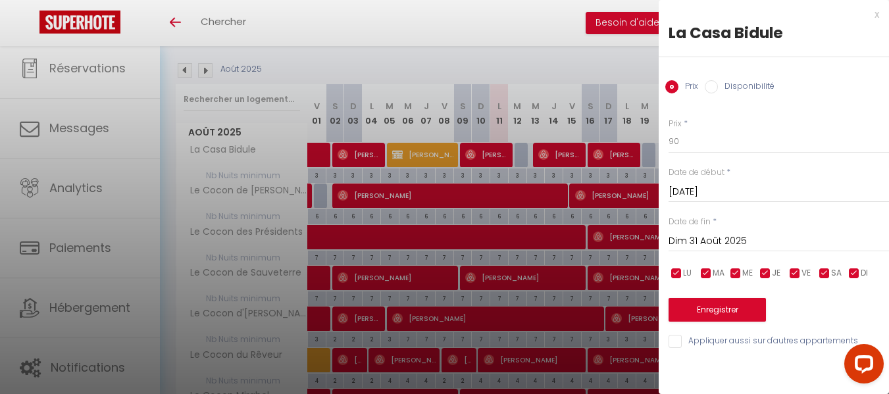
click at [698, 234] on input "Dim 31 Août 2025" at bounding box center [779, 241] width 221 height 17
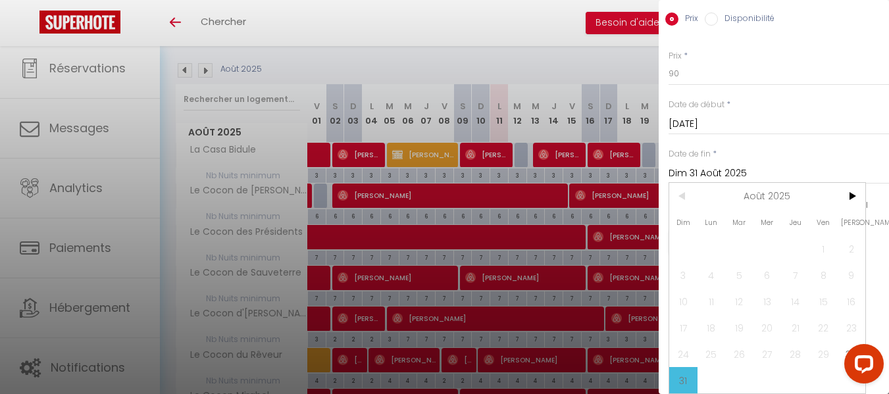
scroll to position [78, 0]
click at [852, 186] on span ">" at bounding box center [851, 196] width 28 height 26
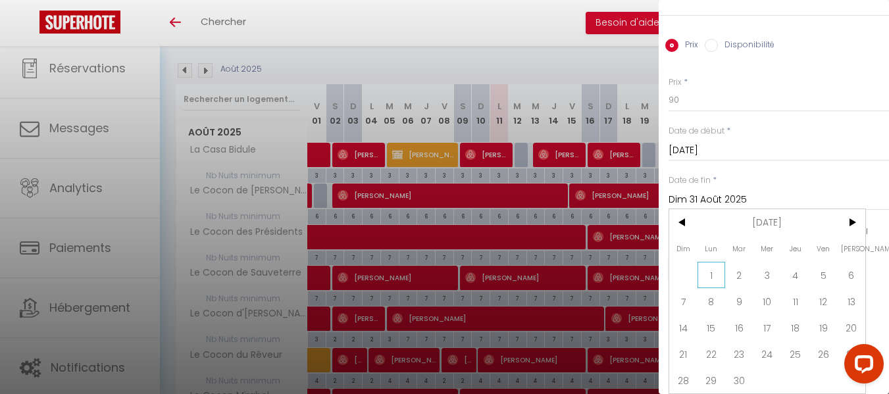
click at [712, 264] on span "1" at bounding box center [712, 275] width 28 height 26
type input "Lun 01 Septembre 2025"
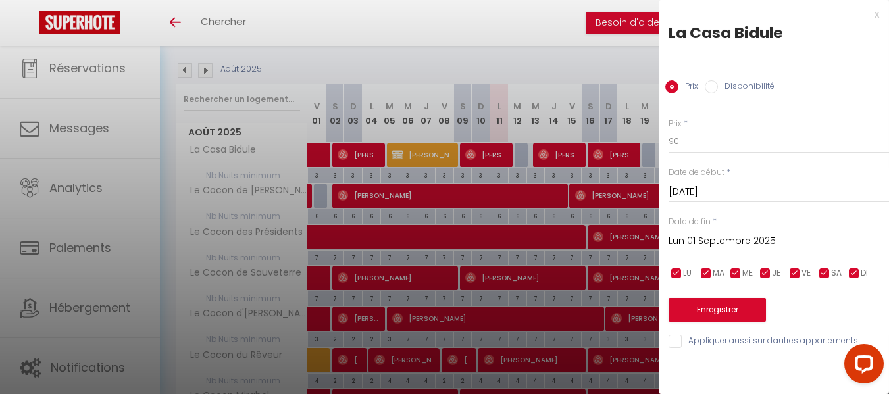
scroll to position [0, 0]
click at [680, 141] on input "90" at bounding box center [779, 142] width 221 height 24
type input "9"
type input "85"
click at [716, 311] on button "Enregistrer" at bounding box center [717, 310] width 97 height 24
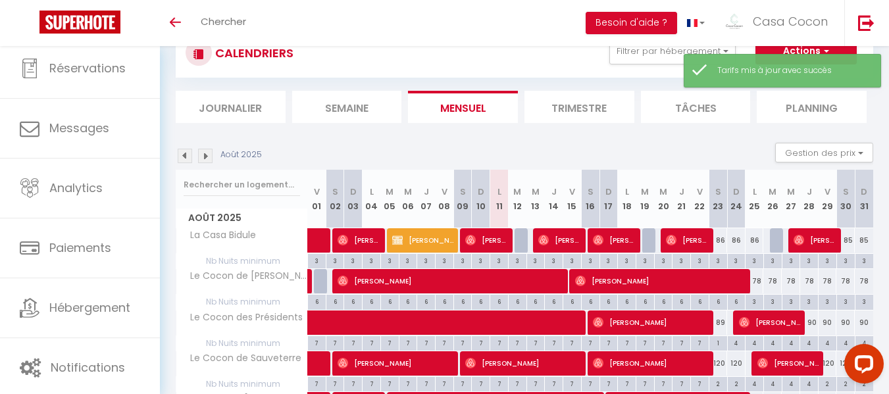
scroll to position [132, 0]
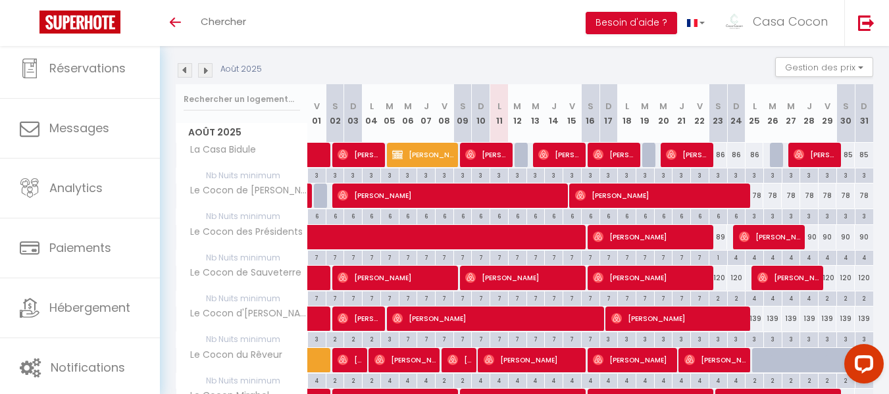
click at [186, 71] on img at bounding box center [185, 70] width 14 height 14
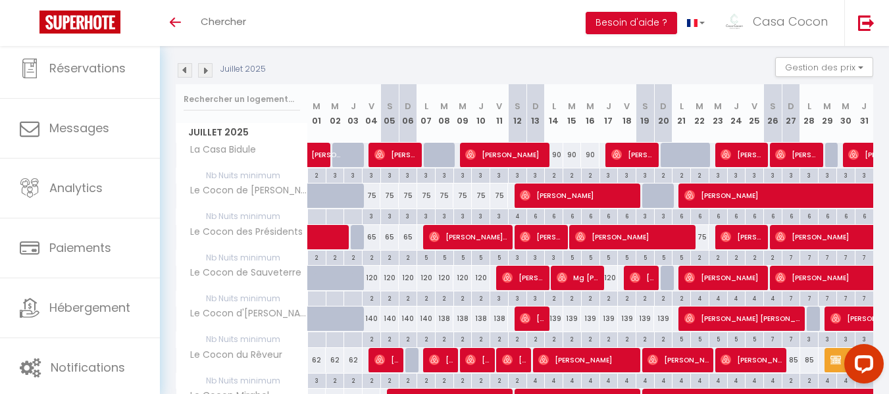
click at [201, 71] on img at bounding box center [205, 70] width 14 height 14
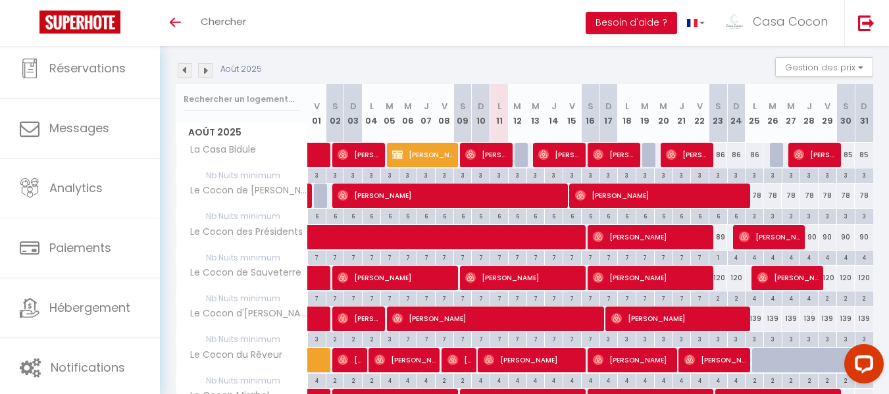
click at [201, 71] on img at bounding box center [205, 70] width 14 height 14
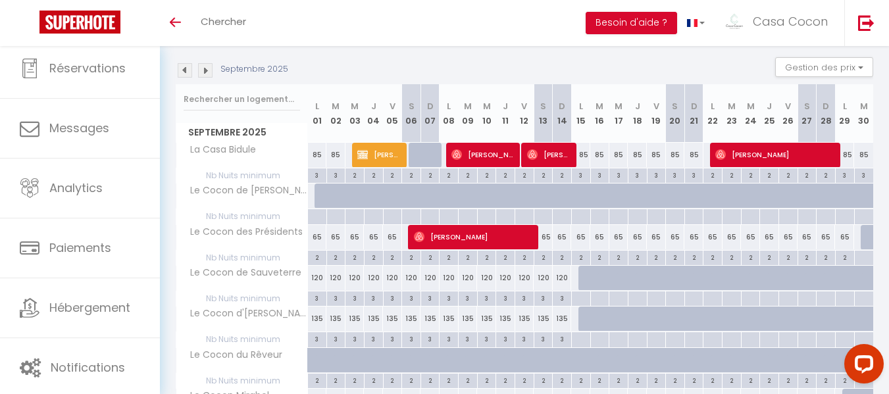
click at [186, 69] on img at bounding box center [185, 70] width 14 height 14
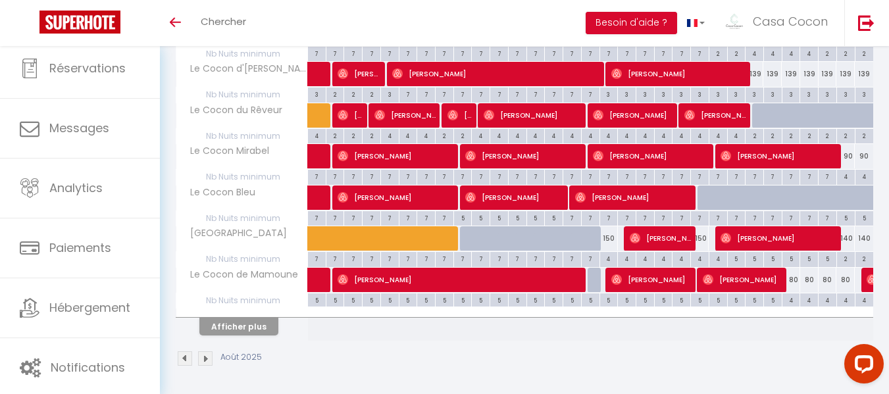
scroll to position [378, 0]
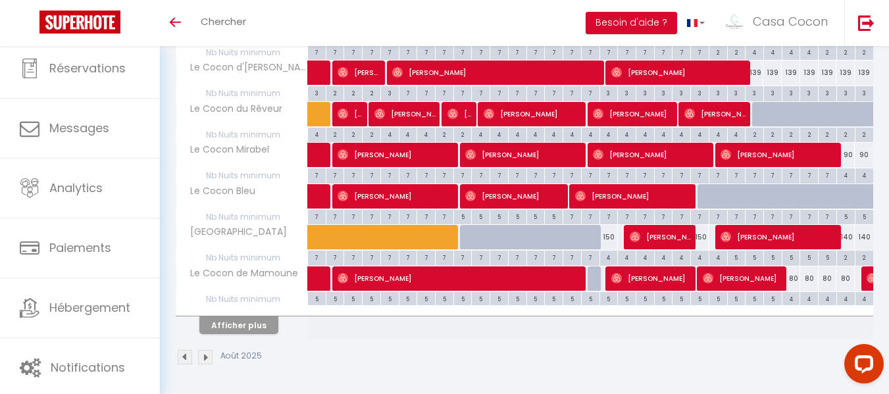
click at [608, 236] on div "150" at bounding box center [609, 237] width 18 height 24
type input "150"
type input "Dim 17 Août 2025"
type input "Lun 18 Août 2025"
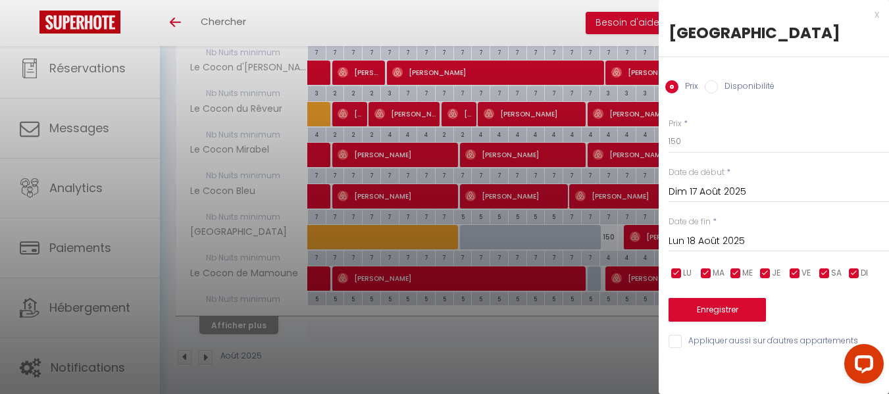
click at [714, 88] on input "Disponibilité" at bounding box center [711, 86] width 13 height 13
radio input "true"
radio input "false"
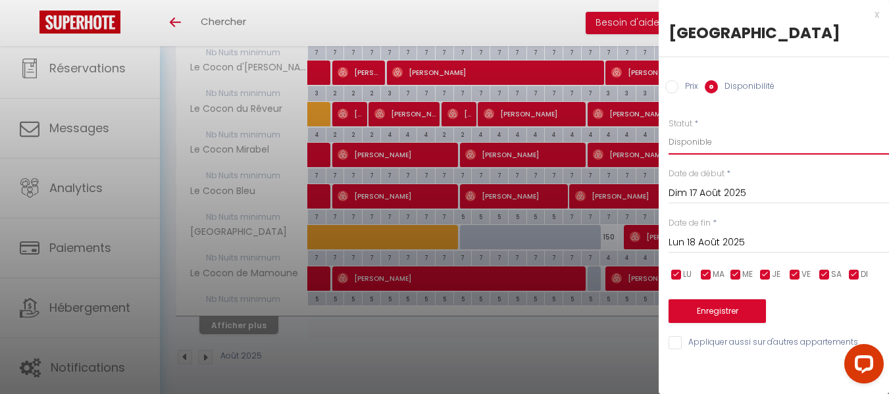
click at [688, 139] on select "Disponible Indisponible" at bounding box center [779, 142] width 221 height 25
select select "0"
click at [669, 130] on select "Disponible Indisponible" at bounding box center [779, 142] width 221 height 25
click at [715, 309] on button "Enregistrer" at bounding box center [717, 312] width 97 height 24
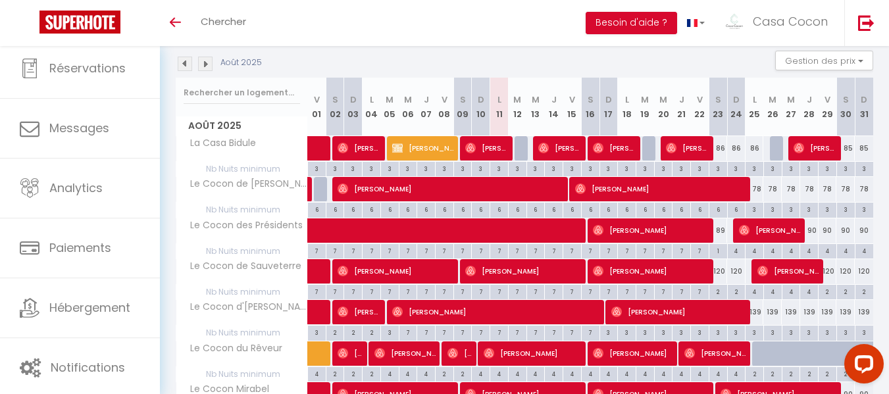
scroll to position [115, 0]
